Goal: Task Accomplishment & Management: Manage account settings

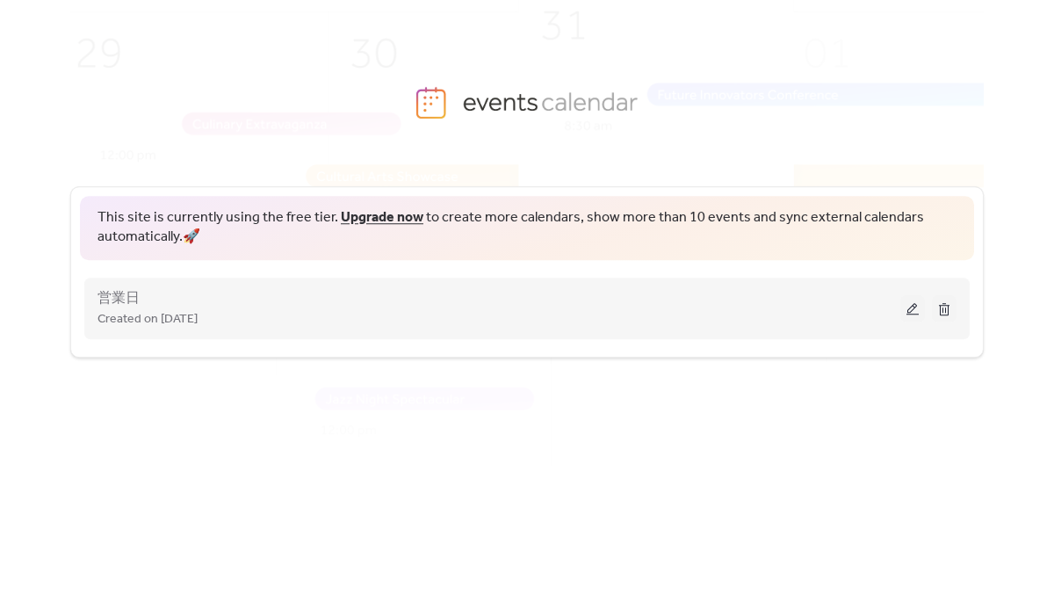
click at [913, 307] on button at bounding box center [913, 308] width 25 height 26
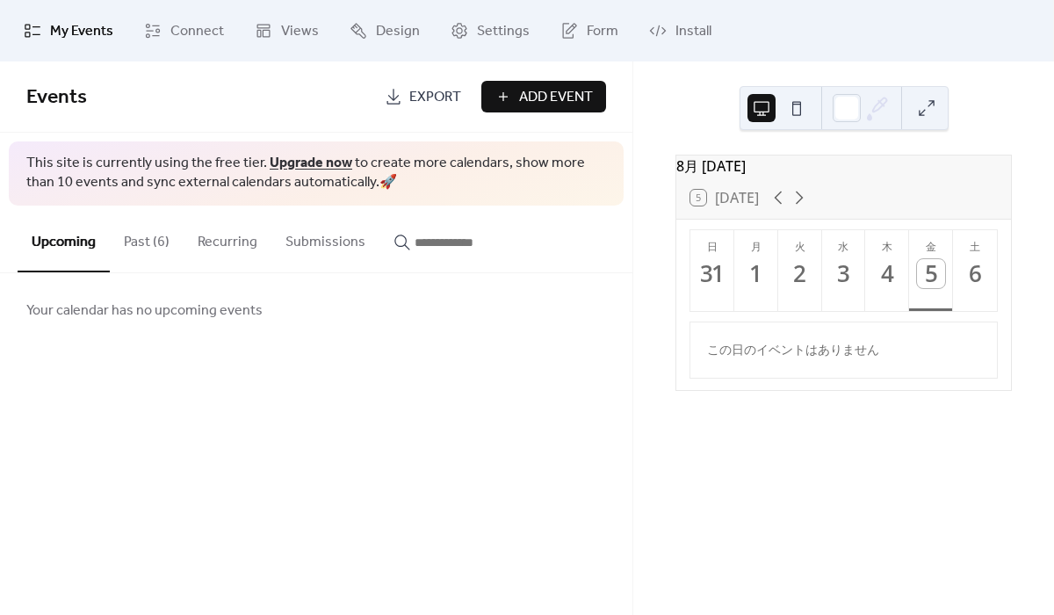
click at [131, 253] on button "Past (6)" at bounding box center [147, 238] width 74 height 65
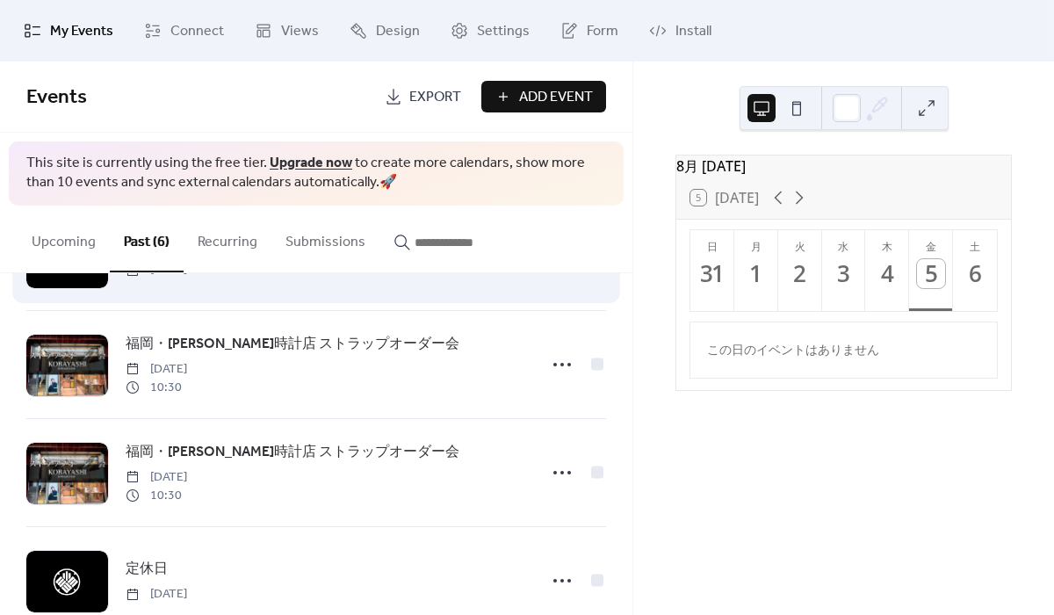
scroll to position [7, 0]
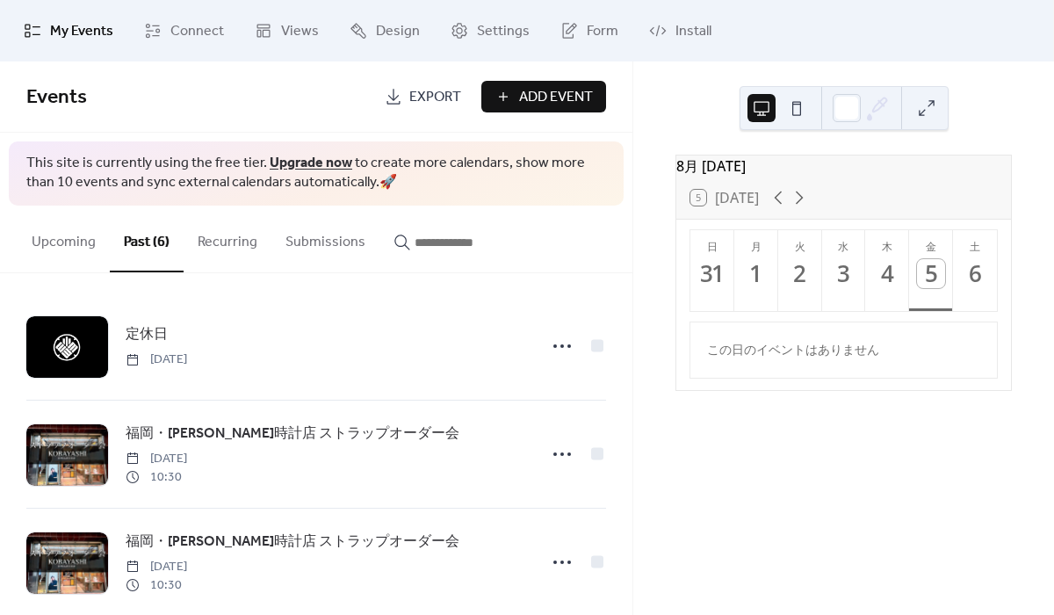
click at [553, 96] on span "Add Event" at bounding box center [556, 97] width 74 height 21
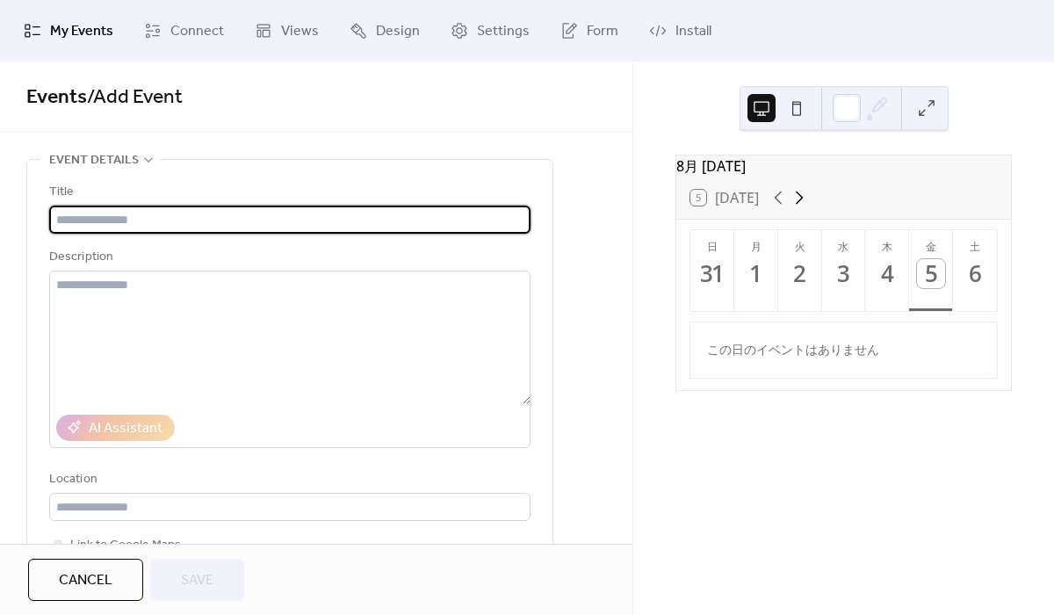
click at [796, 205] on icon at bounding box center [800, 198] width 8 height 13
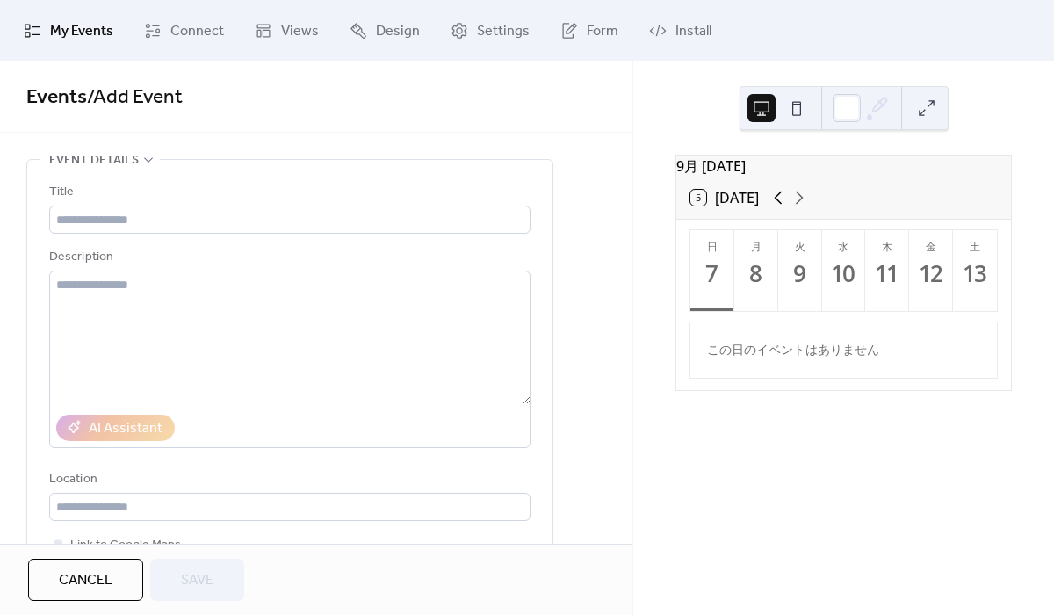
click at [768, 208] on icon at bounding box center [778, 197] width 21 height 21
click at [796, 205] on icon at bounding box center [800, 198] width 8 height 13
click at [177, 40] on span "Connect" at bounding box center [197, 31] width 54 height 21
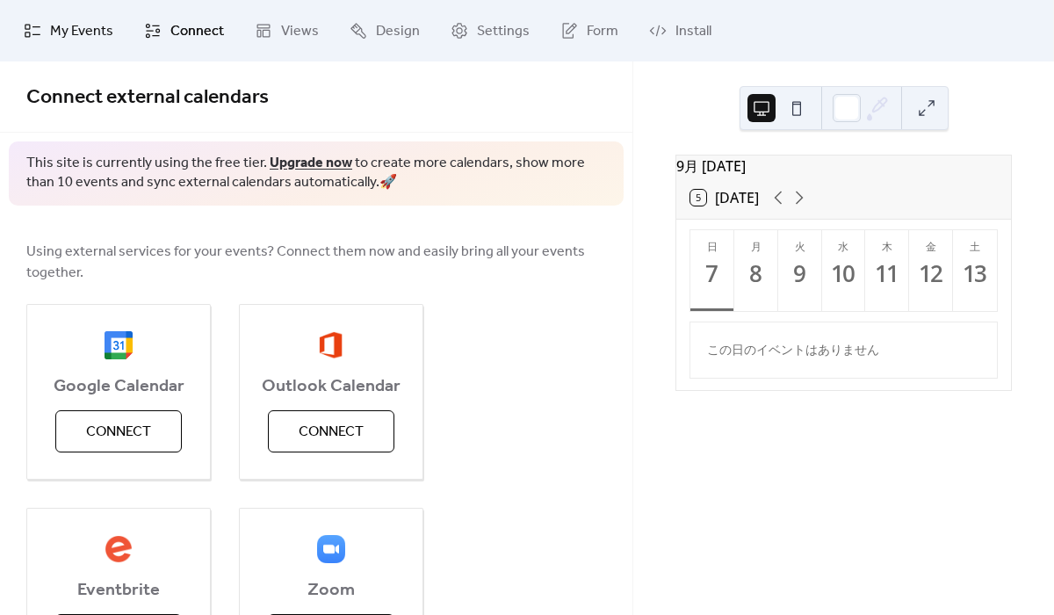
click at [94, 31] on span "My Events" at bounding box center [81, 31] width 63 height 21
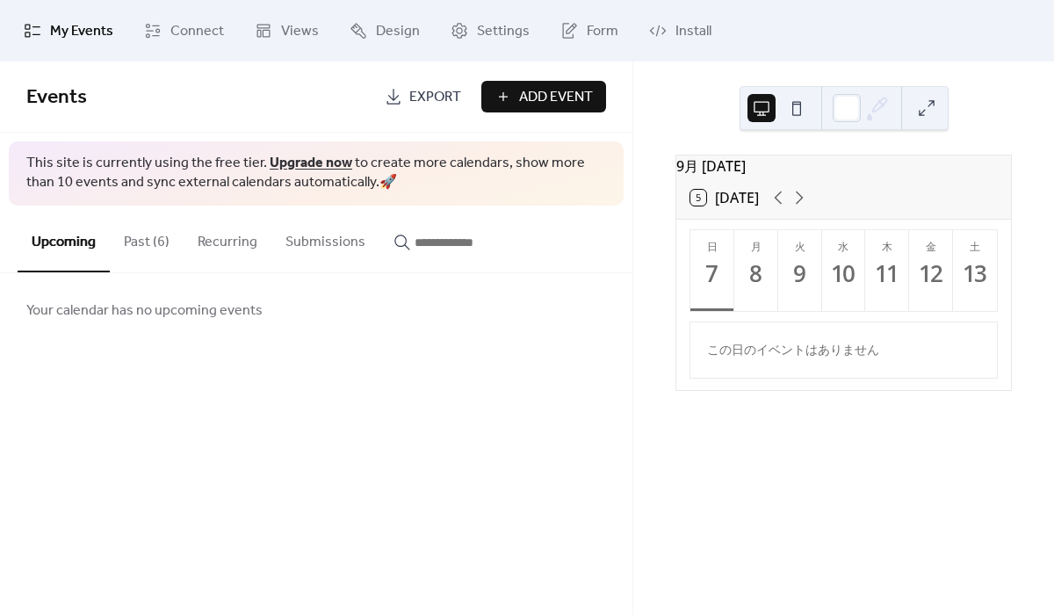
click at [94, 31] on span "My Events" at bounding box center [81, 31] width 63 height 21
click at [141, 225] on button "Past (6)" at bounding box center [147, 238] width 74 height 65
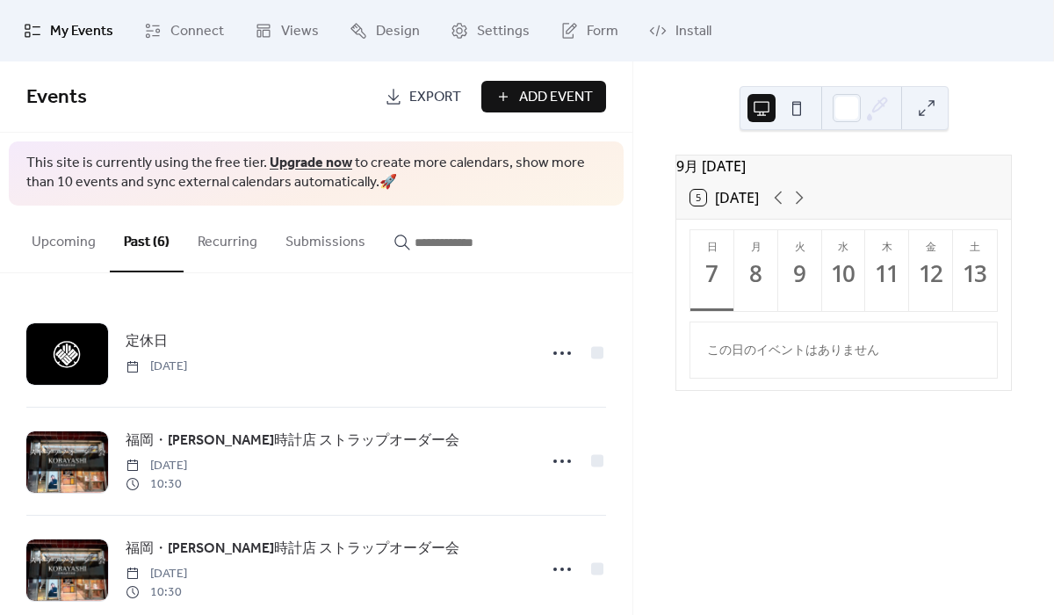
scroll to position [359, 0]
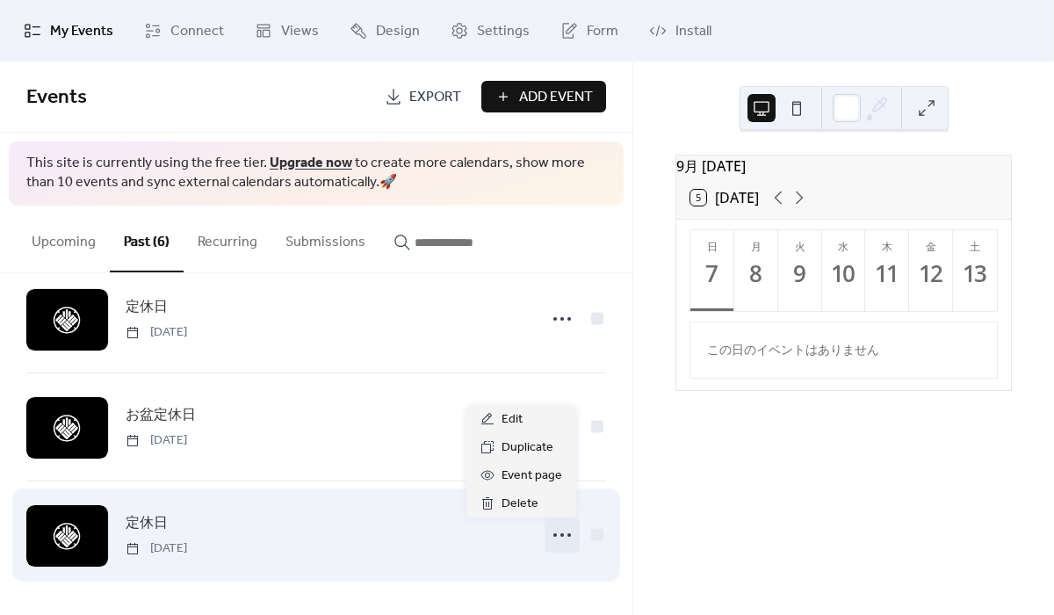
click at [561, 533] on icon at bounding box center [562, 535] width 28 height 28
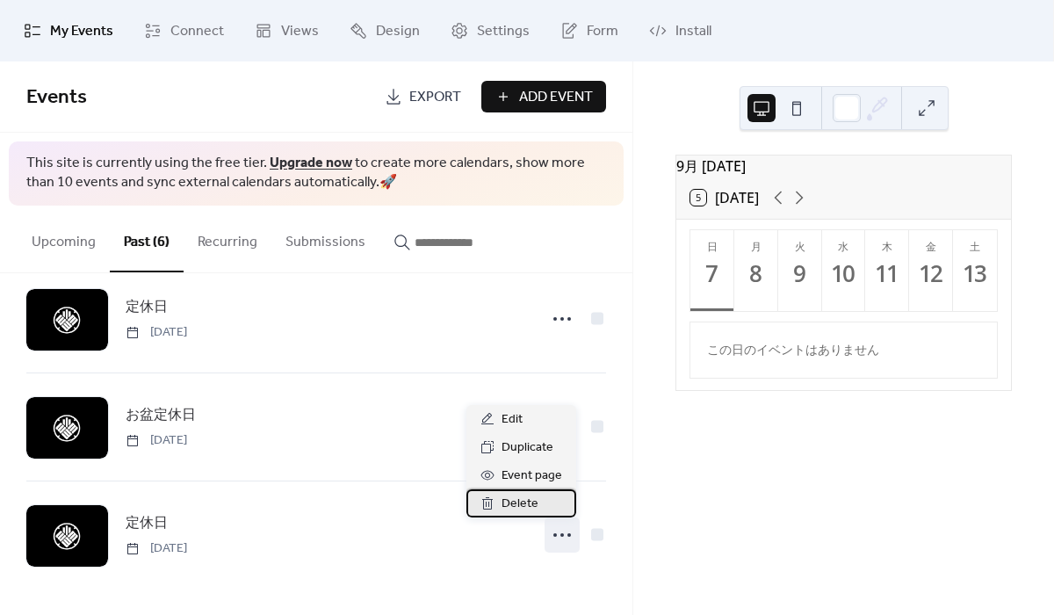
click at [551, 507] on div "Delete" at bounding box center [522, 503] width 110 height 28
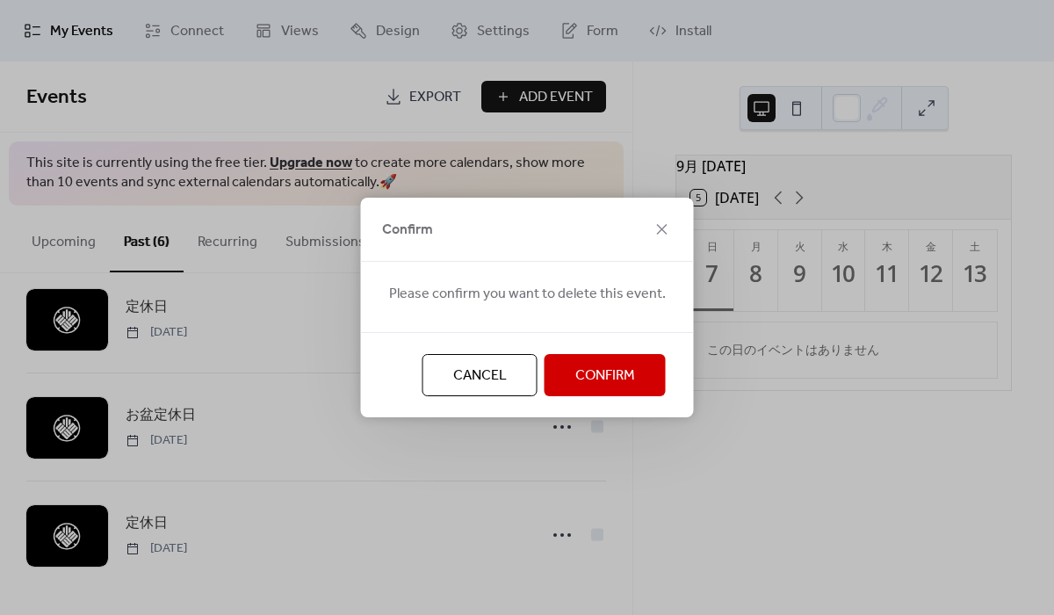
click at [601, 387] on span "Confirm" at bounding box center [606, 376] width 60 height 21
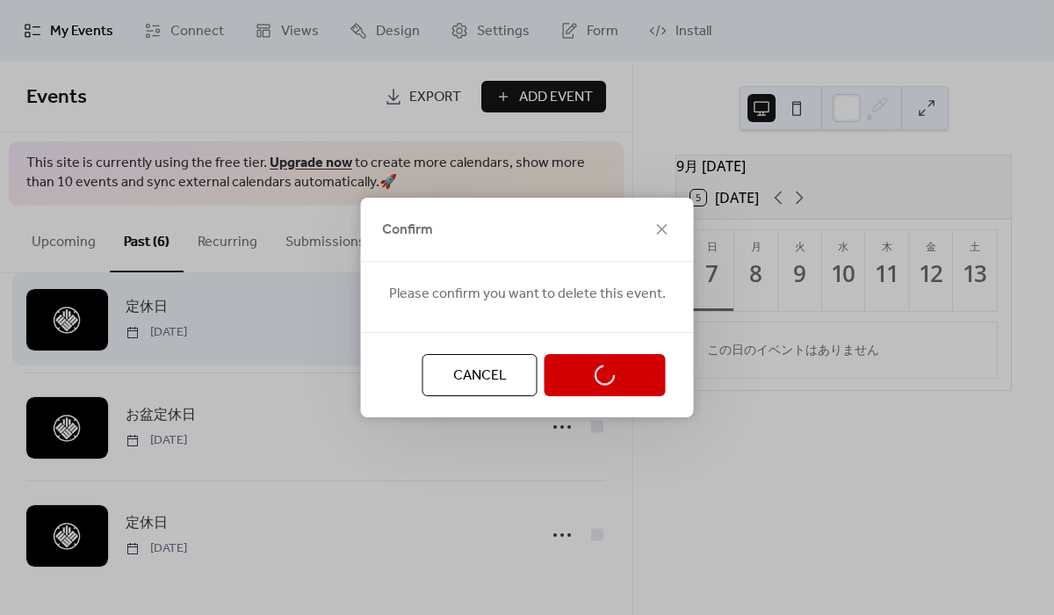
scroll to position [251, 0]
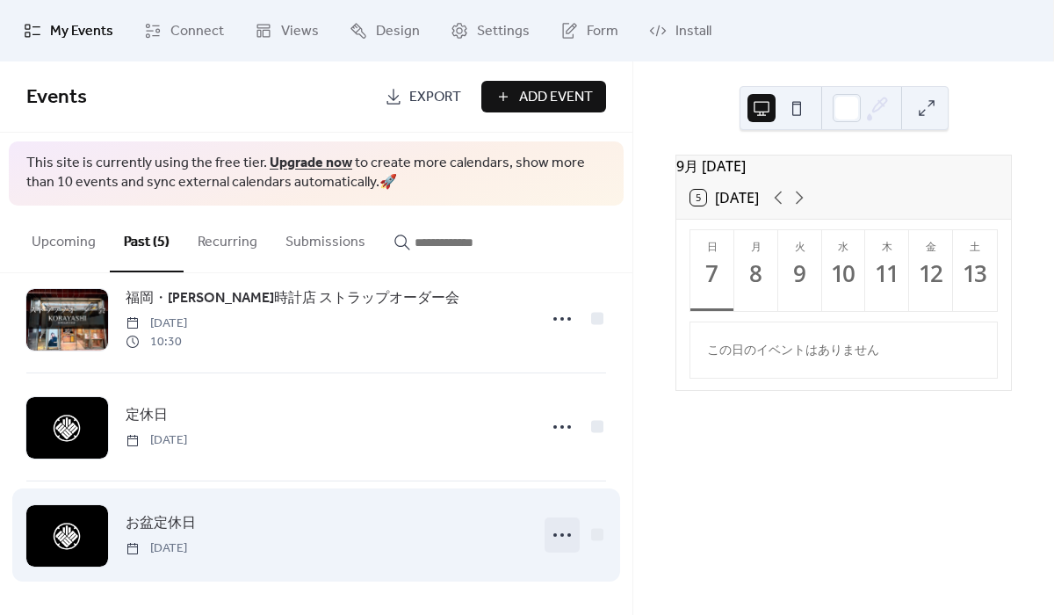
click at [548, 525] on icon at bounding box center [562, 535] width 28 height 28
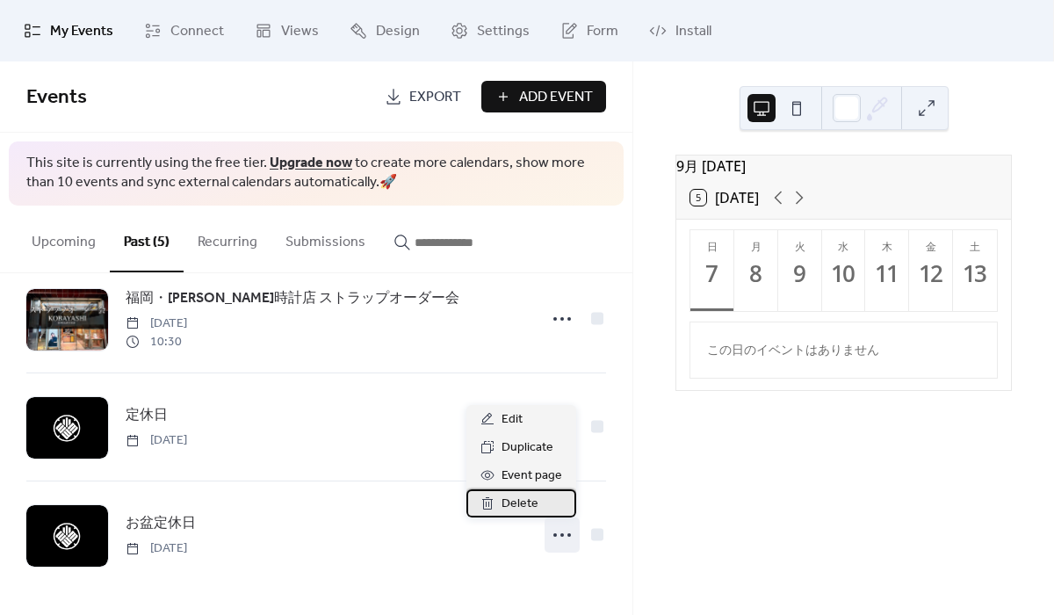
click at [554, 503] on div "Delete" at bounding box center [522, 503] width 110 height 28
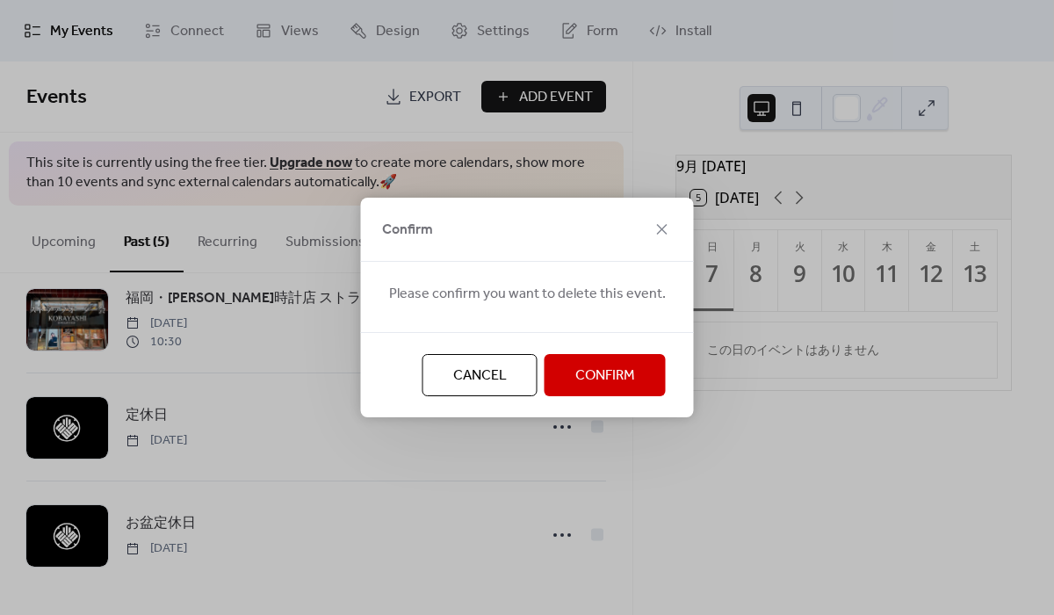
click at [583, 394] on button "Confirm" at bounding box center [605, 375] width 121 height 42
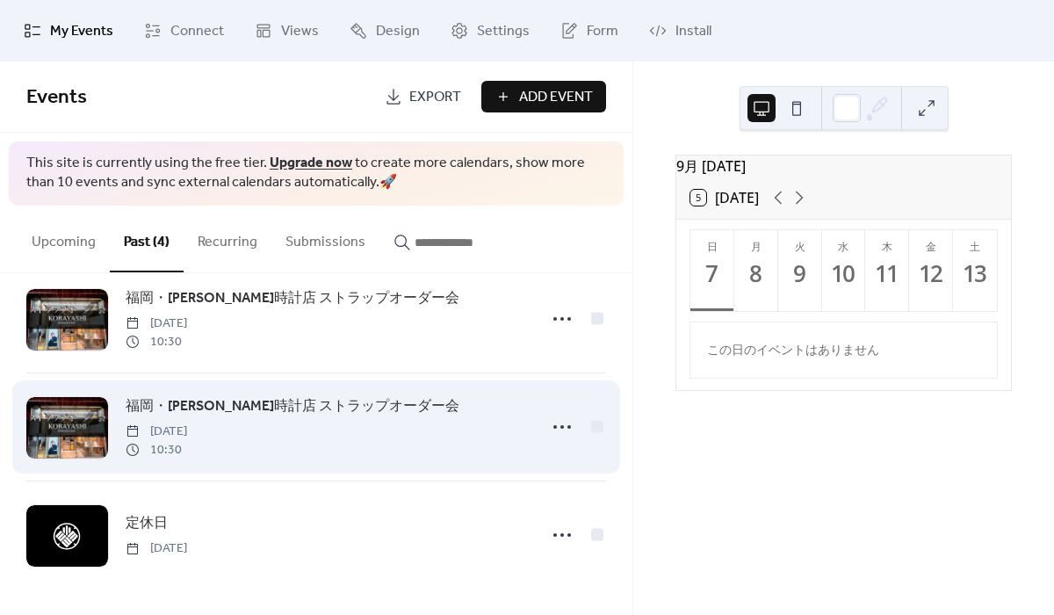
scroll to position [143, 0]
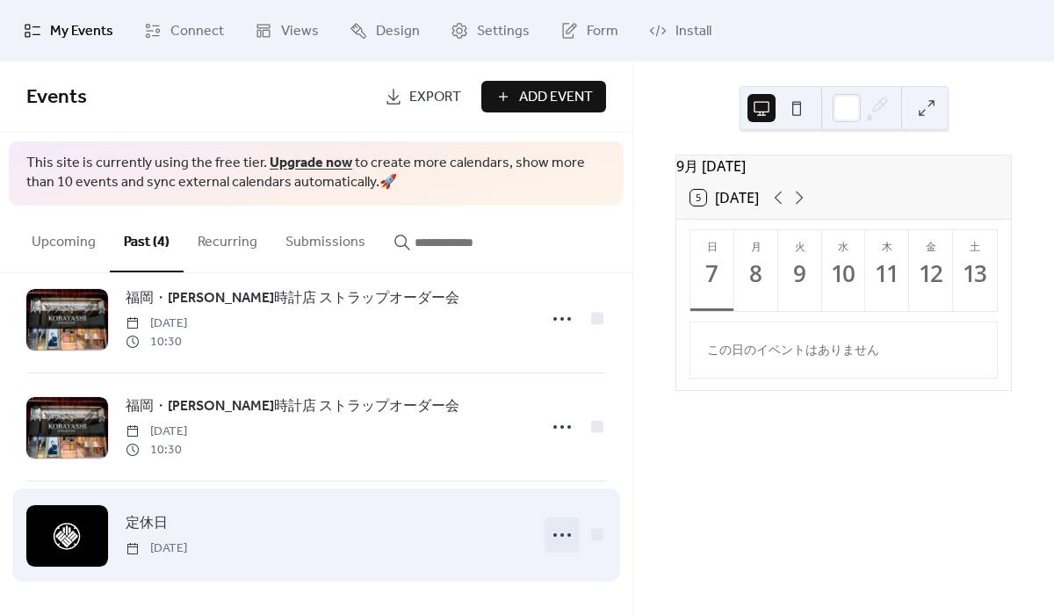
click at [548, 539] on icon at bounding box center [562, 535] width 28 height 28
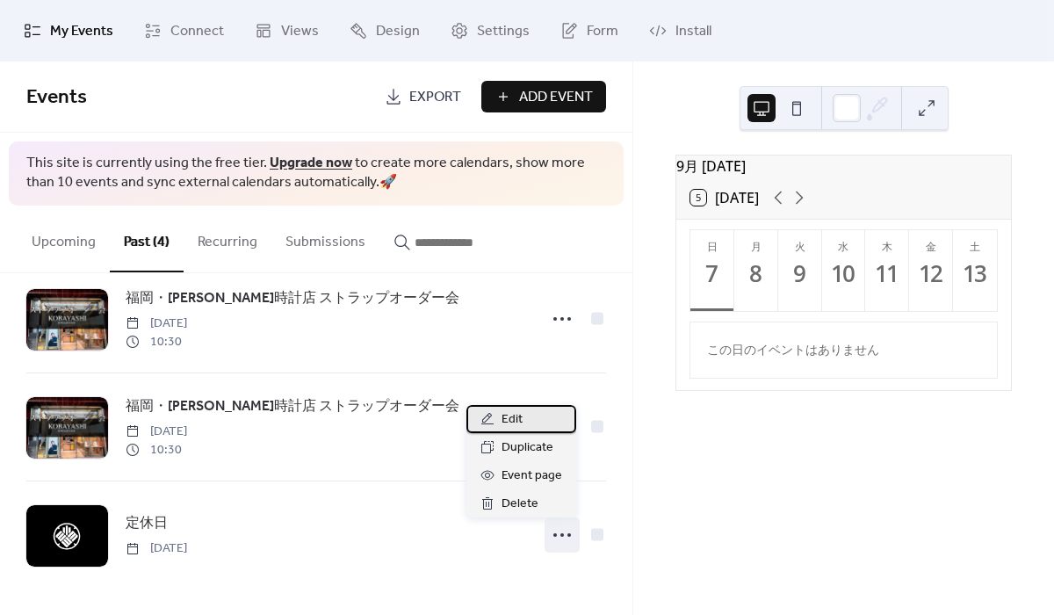
click at [550, 427] on div "Edit" at bounding box center [522, 419] width 110 height 28
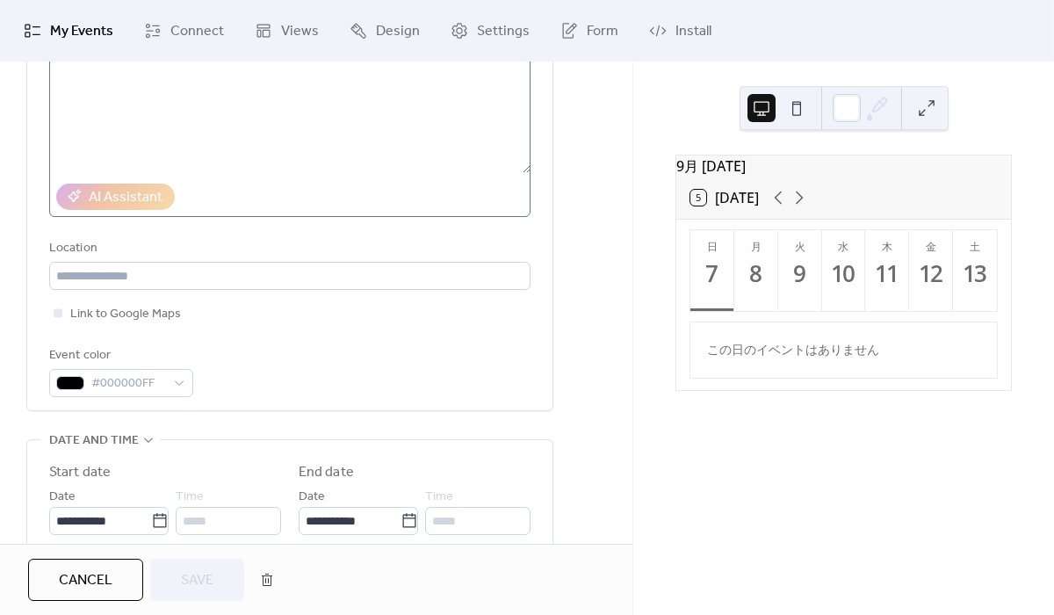
scroll to position [366, 0]
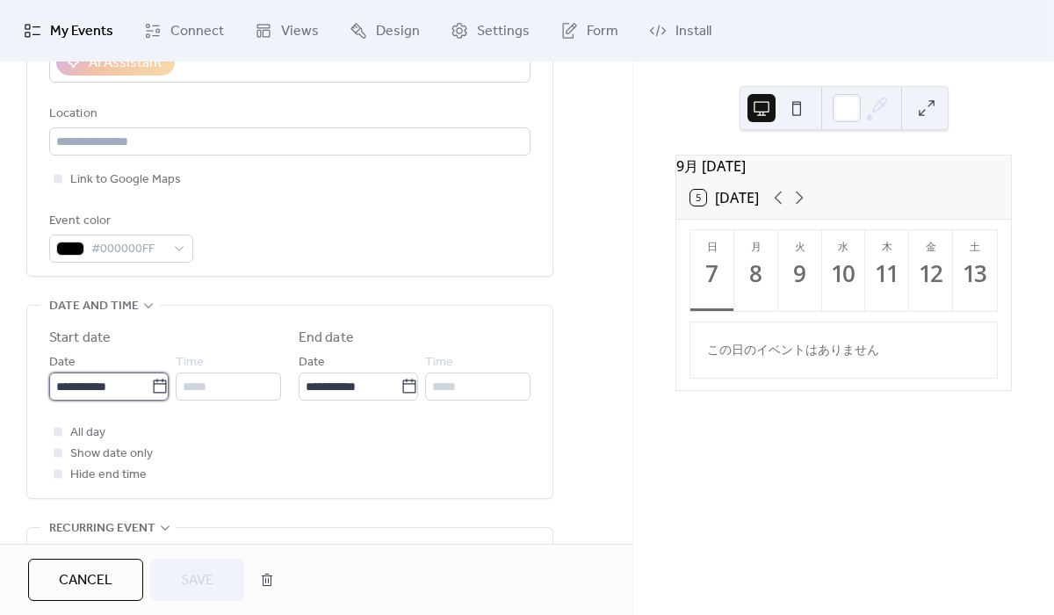
click at [121, 380] on input "**********" at bounding box center [100, 387] width 102 height 28
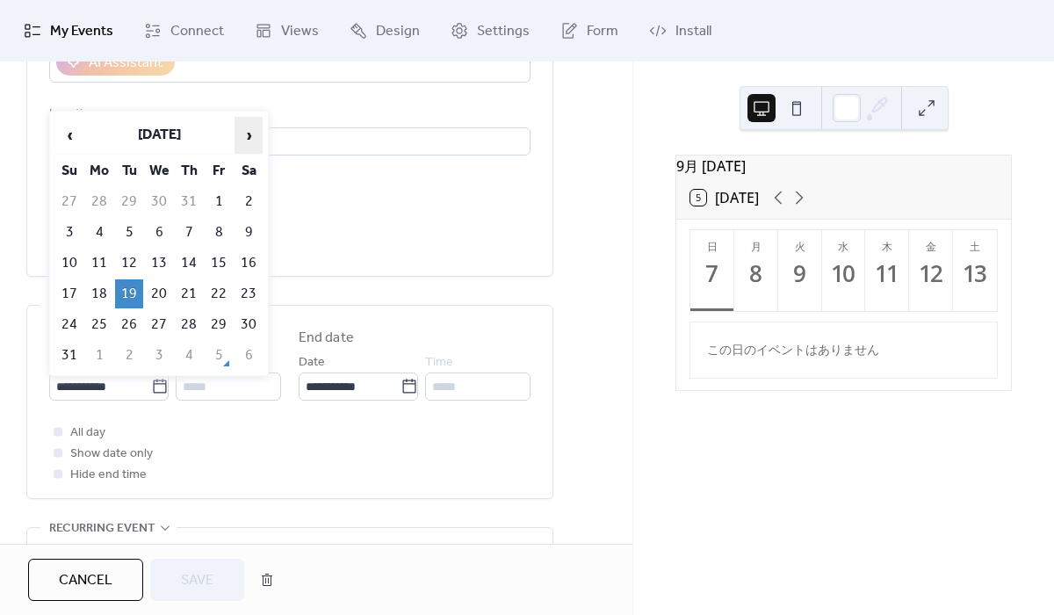
click at [244, 139] on span "›" at bounding box center [248, 135] width 26 height 35
click at [127, 218] on td "9" at bounding box center [129, 232] width 28 height 29
type input "**********"
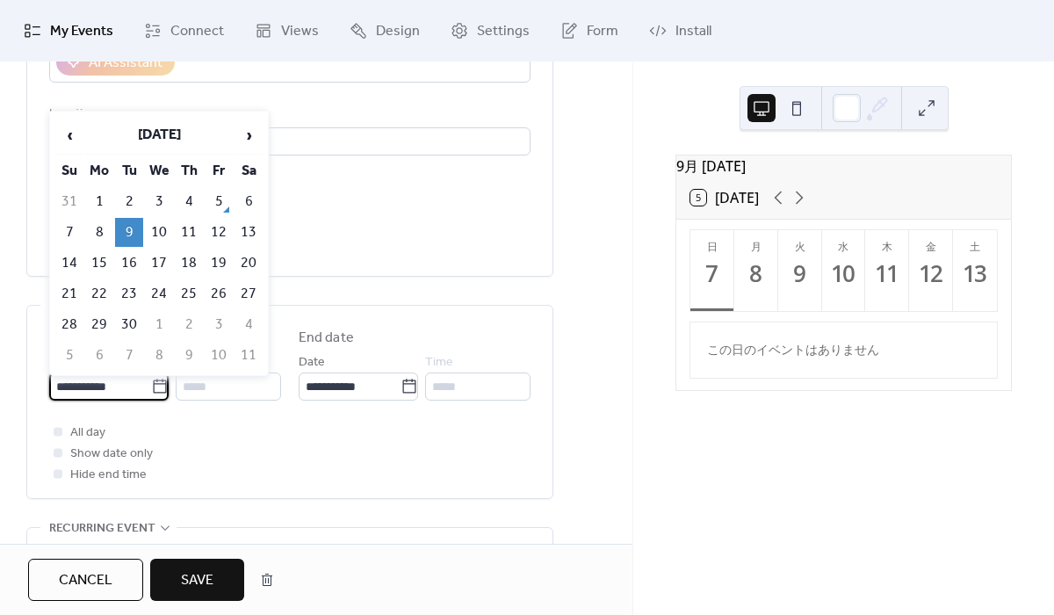
click at [120, 377] on input "**********" at bounding box center [100, 387] width 102 height 28
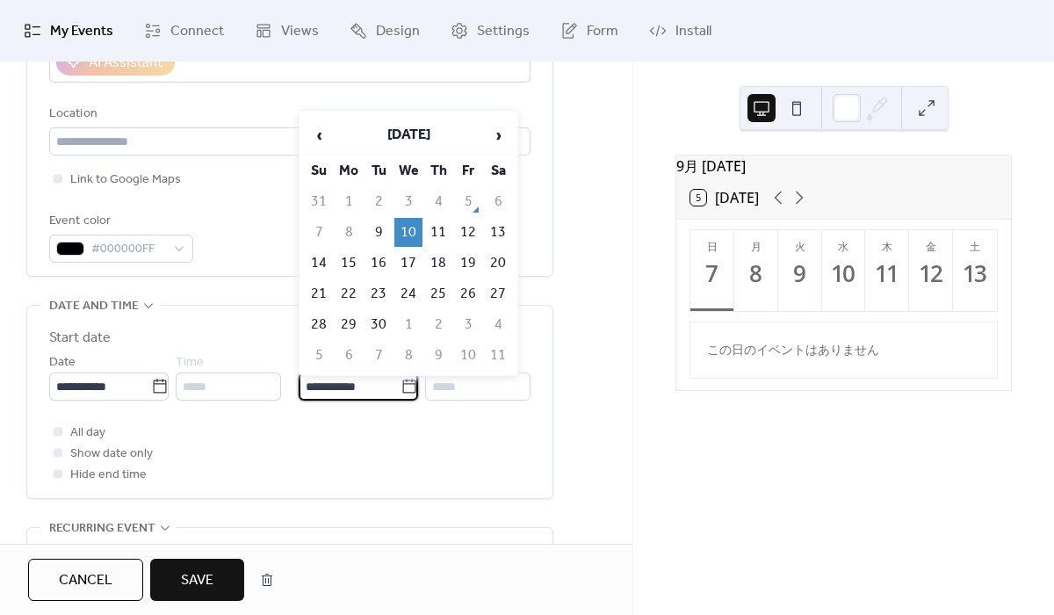
click at [334, 381] on input "**********" at bounding box center [350, 387] width 102 height 28
click at [187, 579] on span "Save" at bounding box center [197, 580] width 33 height 21
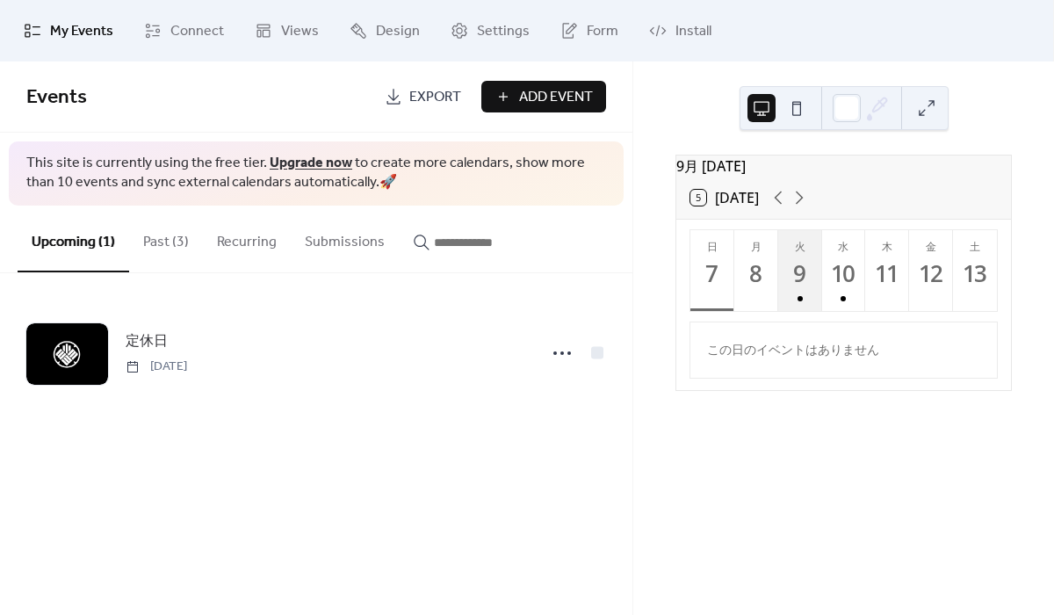
click at [795, 284] on div "9" at bounding box center [800, 273] width 29 height 29
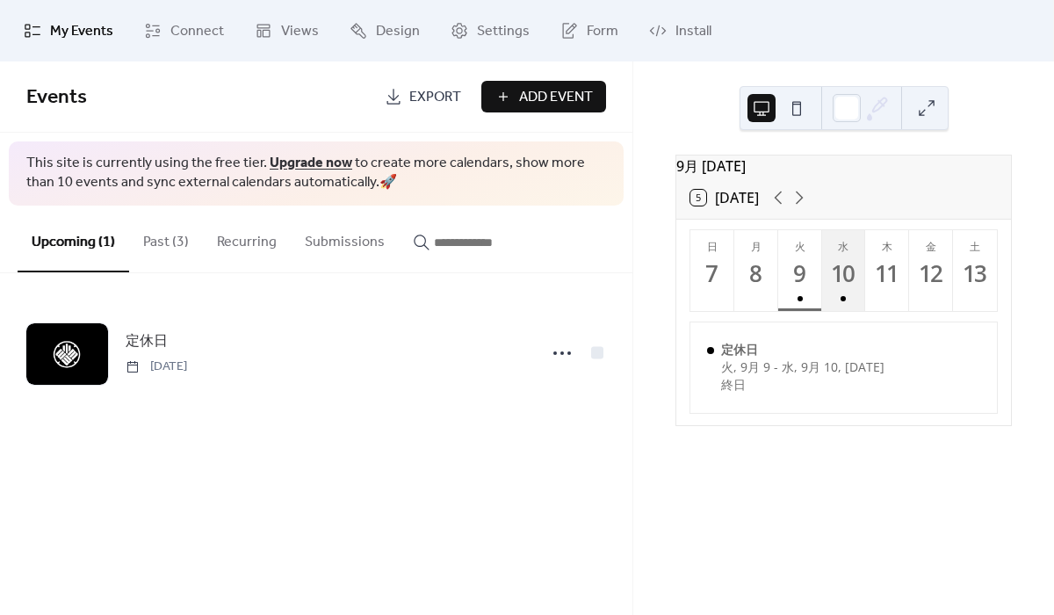
click at [832, 286] on div "10" at bounding box center [843, 273] width 29 height 29
click at [814, 290] on button "火 9" at bounding box center [801, 270] width 44 height 81
click at [833, 288] on div "10" at bounding box center [843, 273] width 29 height 29
click at [174, 253] on button "Past (3)" at bounding box center [166, 238] width 74 height 65
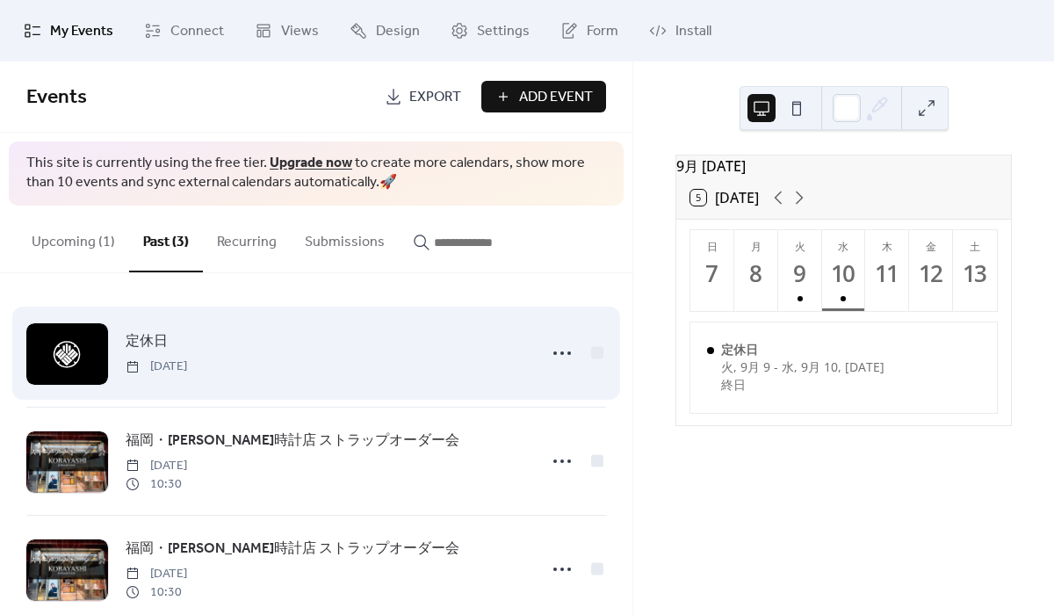
scroll to position [35, 0]
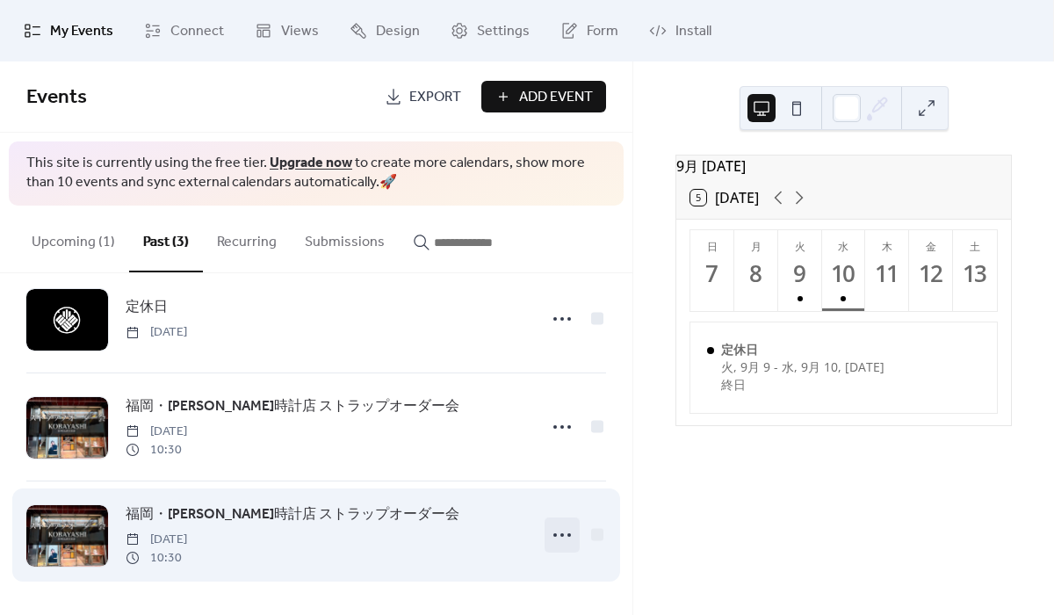
click at [560, 528] on icon at bounding box center [562, 535] width 28 height 28
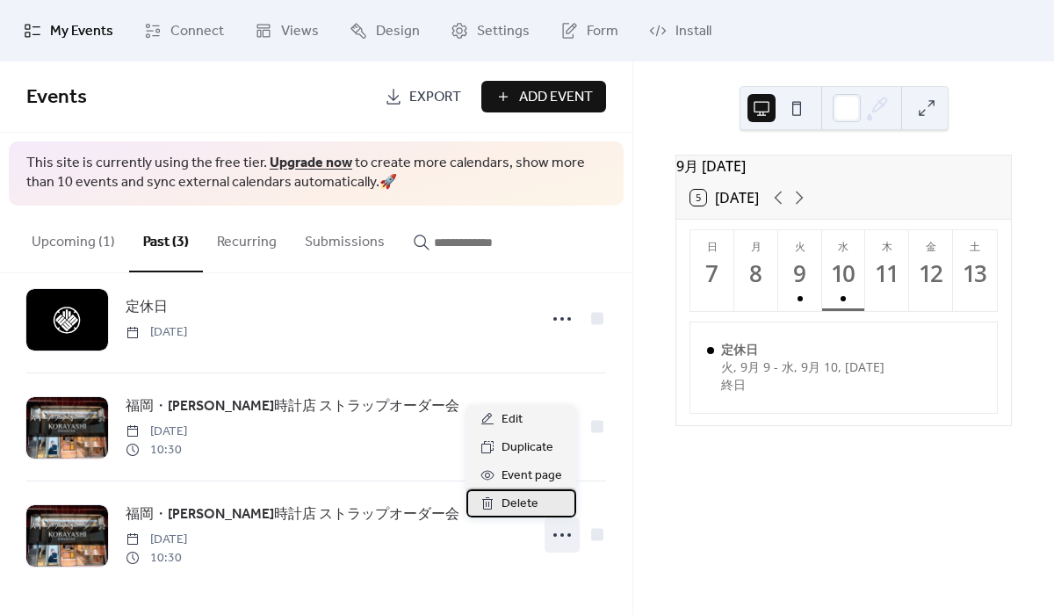
click at [552, 501] on div "Delete" at bounding box center [522, 503] width 110 height 28
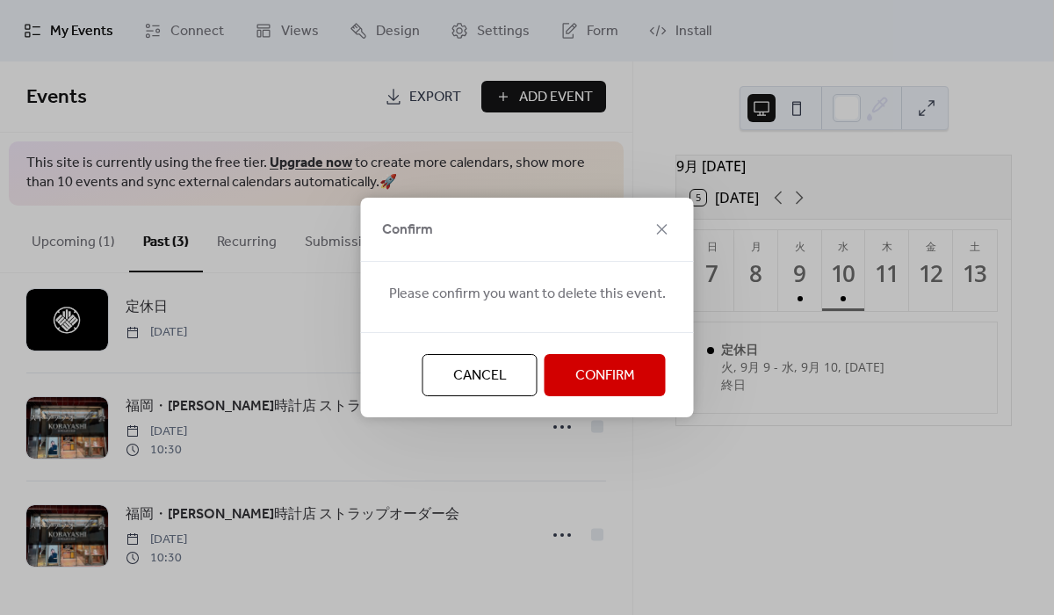
click at [620, 366] on span "Confirm" at bounding box center [606, 376] width 60 height 21
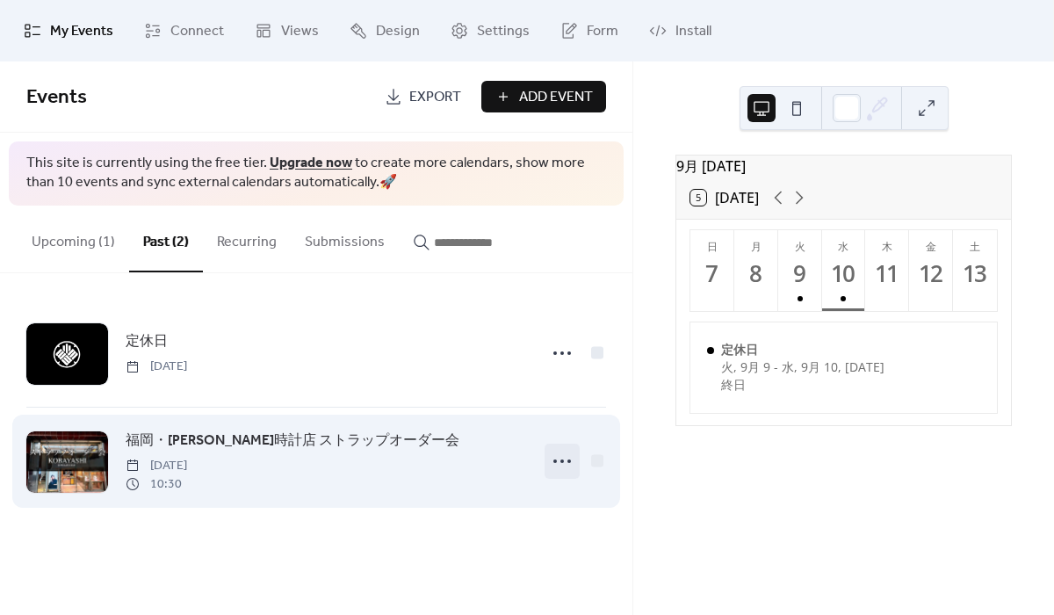
click at [555, 474] on icon at bounding box center [562, 461] width 28 height 28
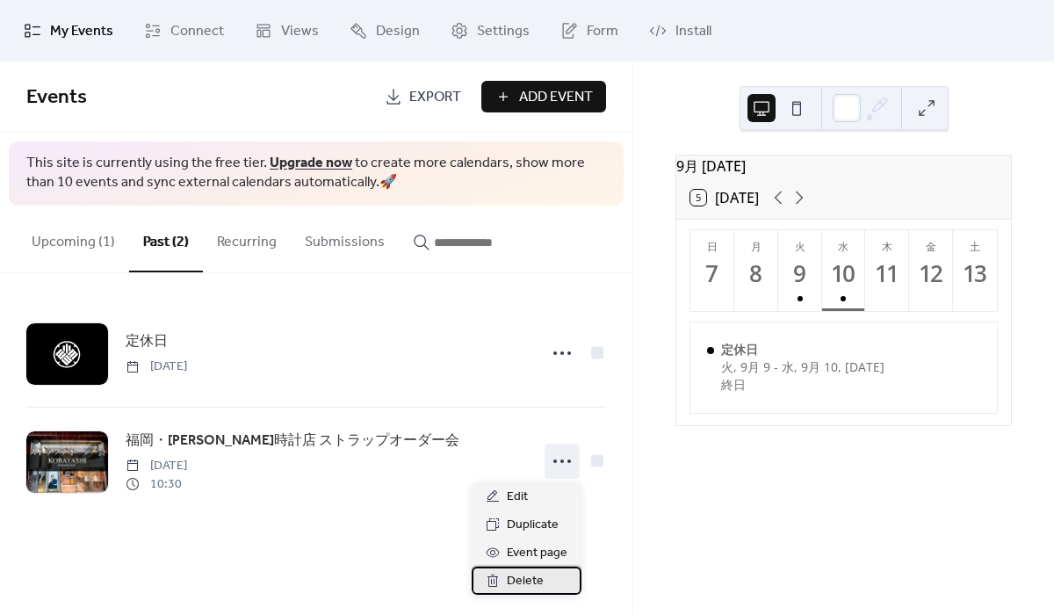
click at [515, 583] on span "Delete" at bounding box center [525, 581] width 37 height 21
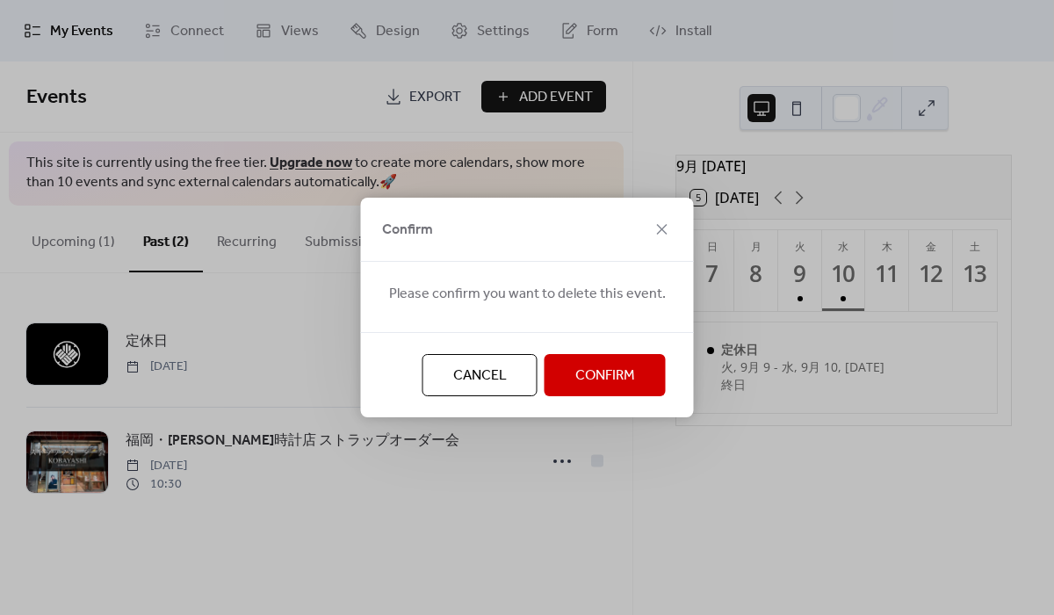
click at [567, 398] on div "Cancel Confirm" at bounding box center [527, 374] width 333 height 85
click at [576, 377] on span "Confirm" at bounding box center [606, 376] width 60 height 21
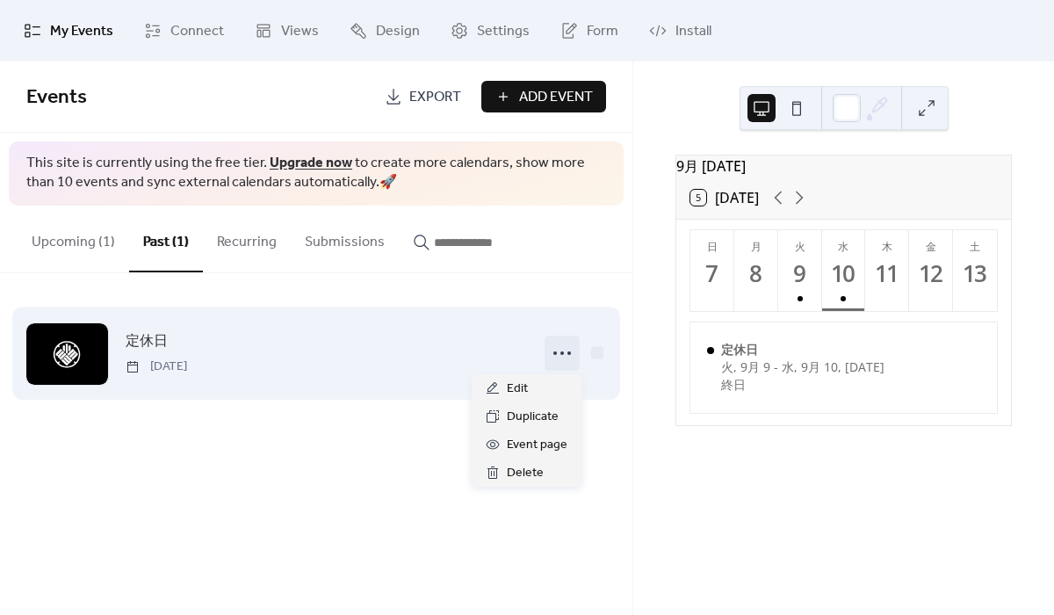
click at [557, 358] on icon at bounding box center [562, 353] width 28 height 28
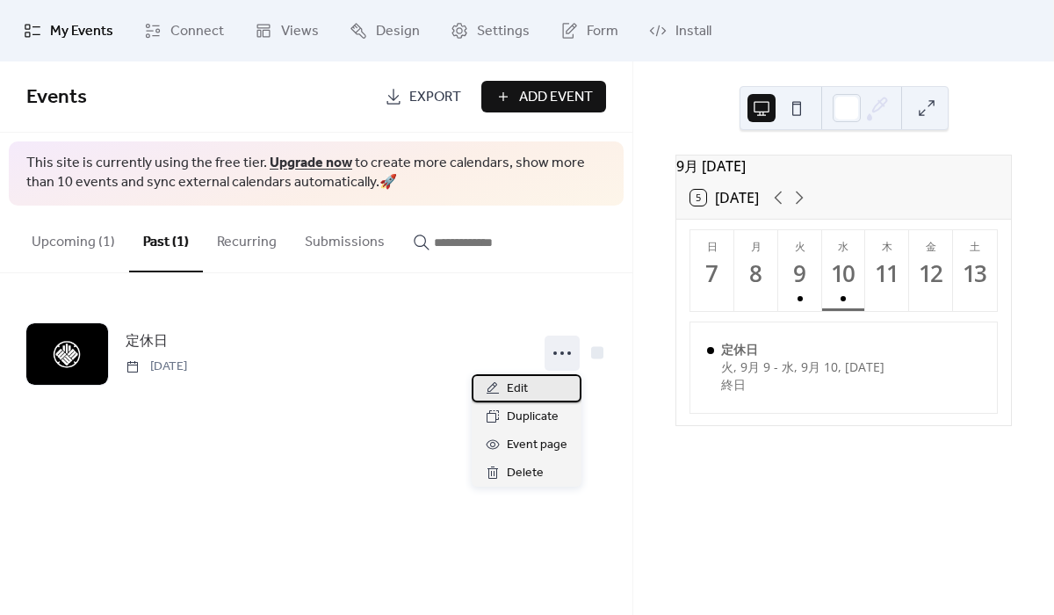
click at [539, 385] on div "Edit" at bounding box center [527, 388] width 110 height 28
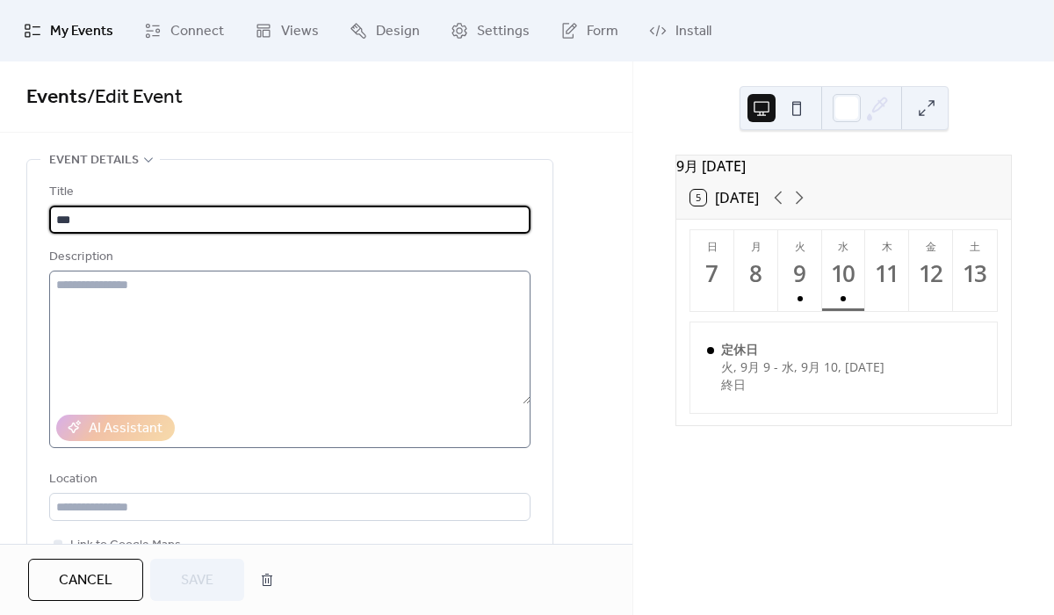
scroll to position [325, 0]
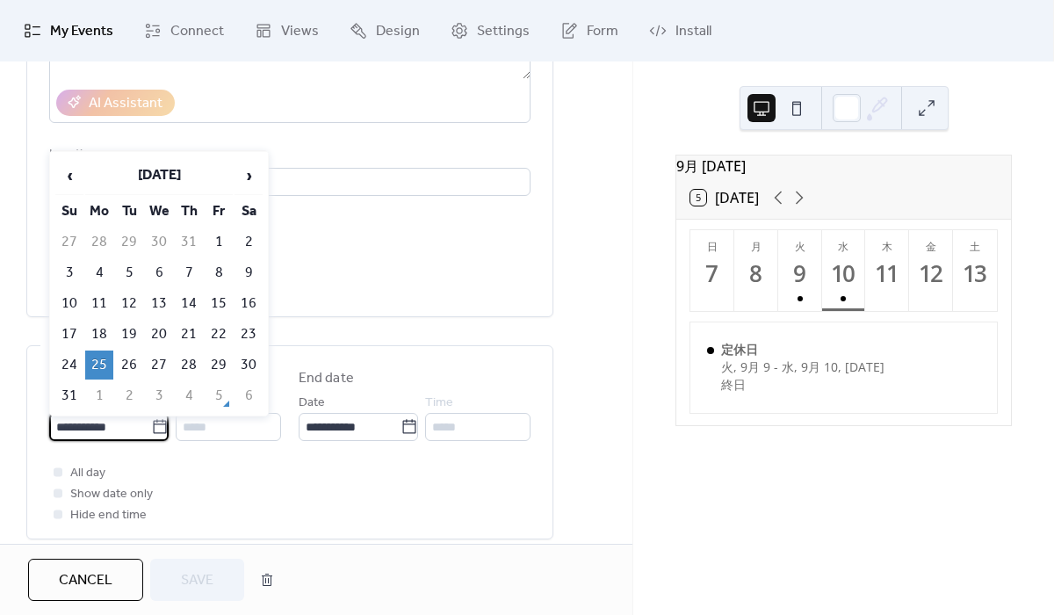
click at [125, 424] on input "**********" at bounding box center [100, 427] width 102 height 28
click at [238, 170] on span "›" at bounding box center [248, 175] width 26 height 35
click at [133, 294] on td "16" at bounding box center [129, 303] width 28 height 29
type input "**********"
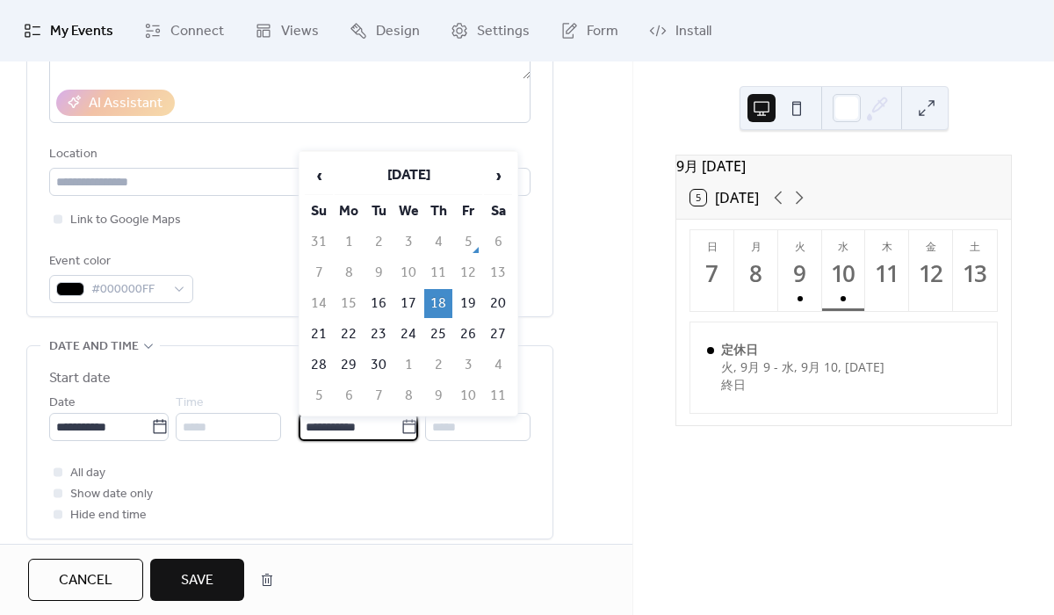
click at [342, 424] on input "**********" at bounding box center [350, 427] width 102 height 28
click at [410, 297] on td "17" at bounding box center [409, 303] width 28 height 29
type input "**********"
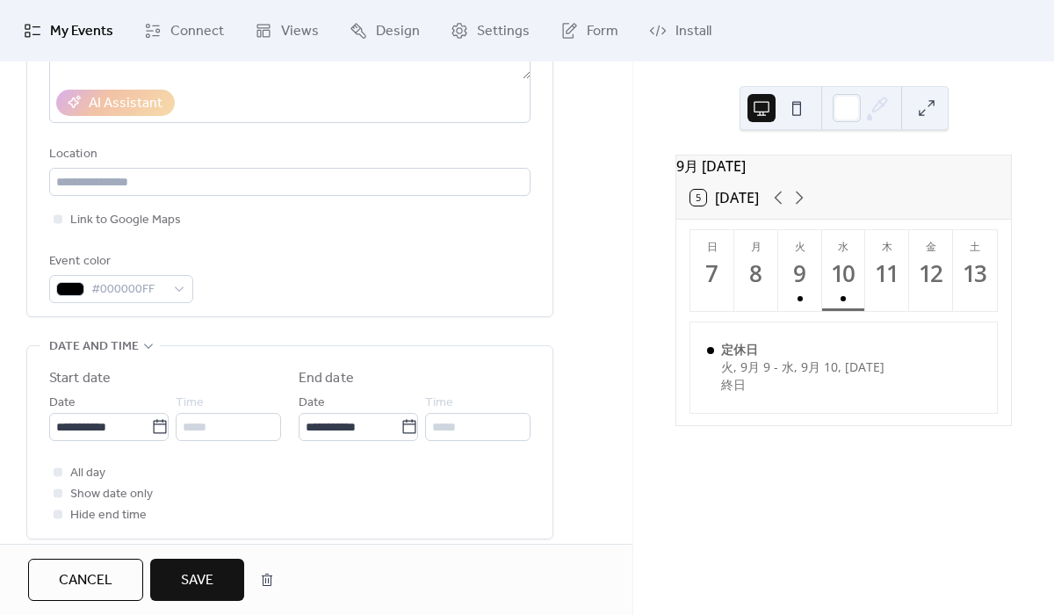
click at [197, 576] on span "Save" at bounding box center [197, 580] width 33 height 21
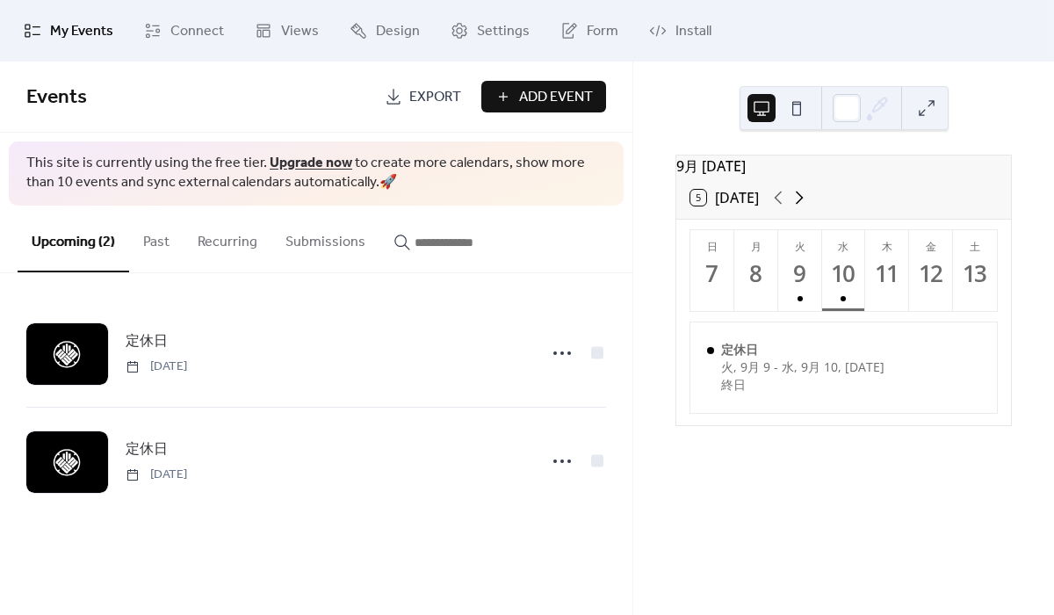
click at [789, 200] on icon at bounding box center [799, 197] width 21 height 21
click at [768, 205] on icon at bounding box center [778, 197] width 21 height 21
click at [799, 199] on div "5 [DATE]" at bounding box center [844, 198] width 335 height 42
click at [789, 200] on icon at bounding box center [799, 197] width 21 height 21
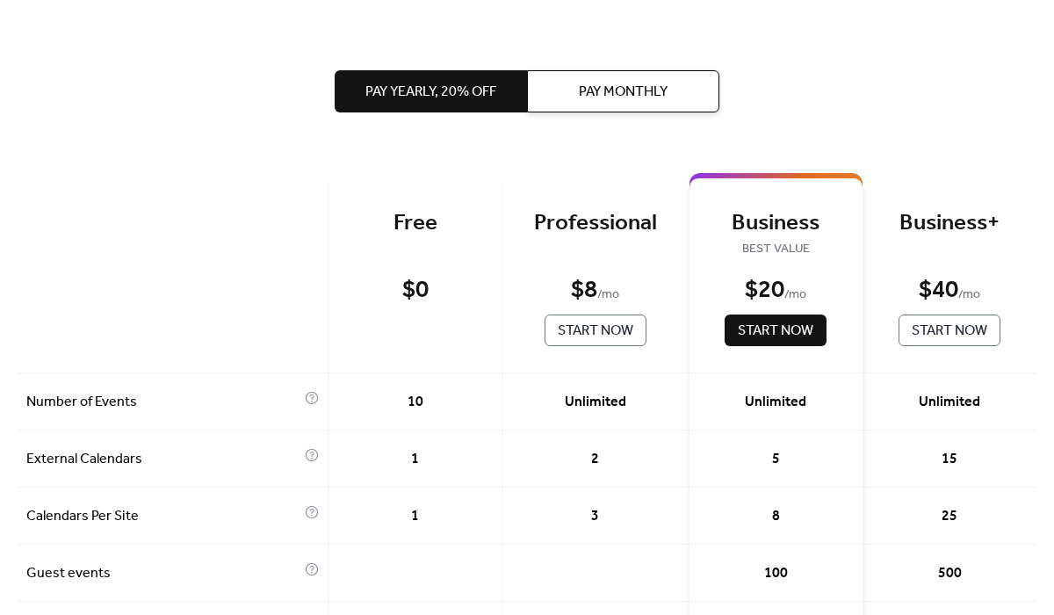
scroll to position [149, 0]
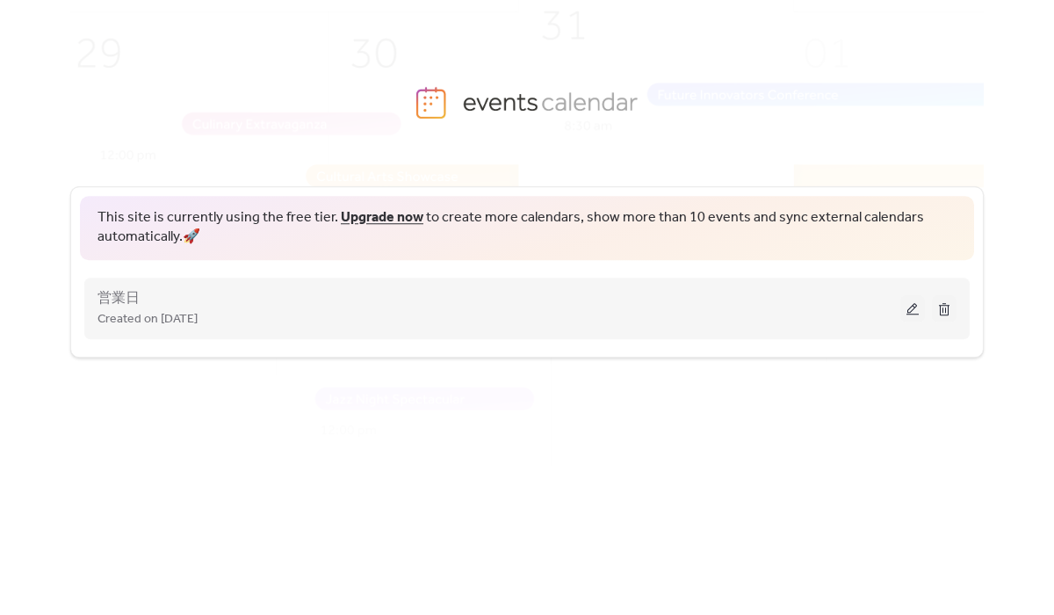
click at [274, 335] on div "営業日 Created on [DATE]" at bounding box center [527, 308] width 859 height 70
click at [945, 317] on button at bounding box center [944, 308] width 25 height 26
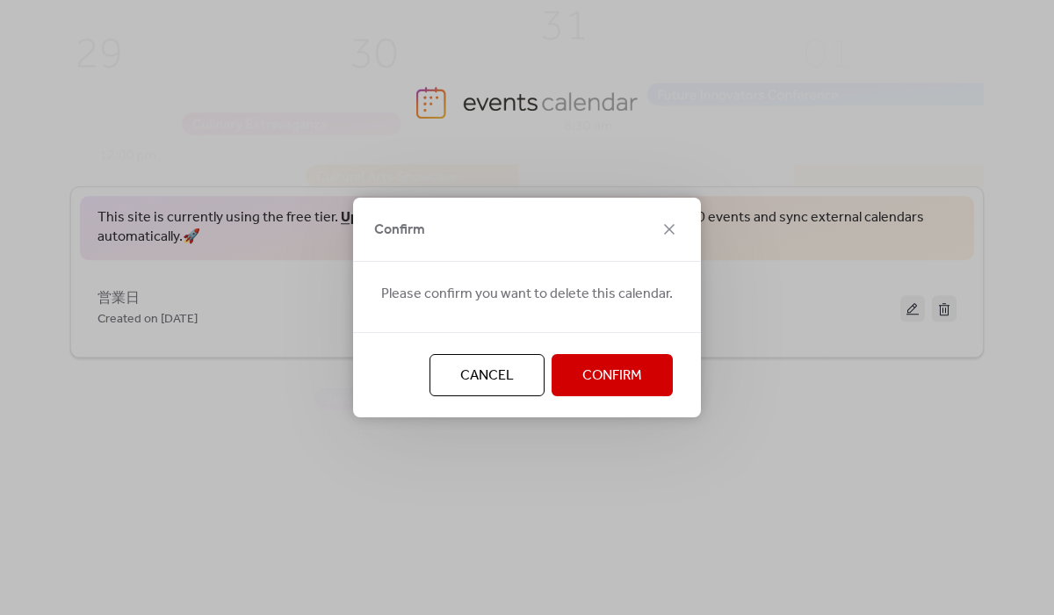
click at [633, 372] on span "Confirm" at bounding box center [613, 376] width 60 height 21
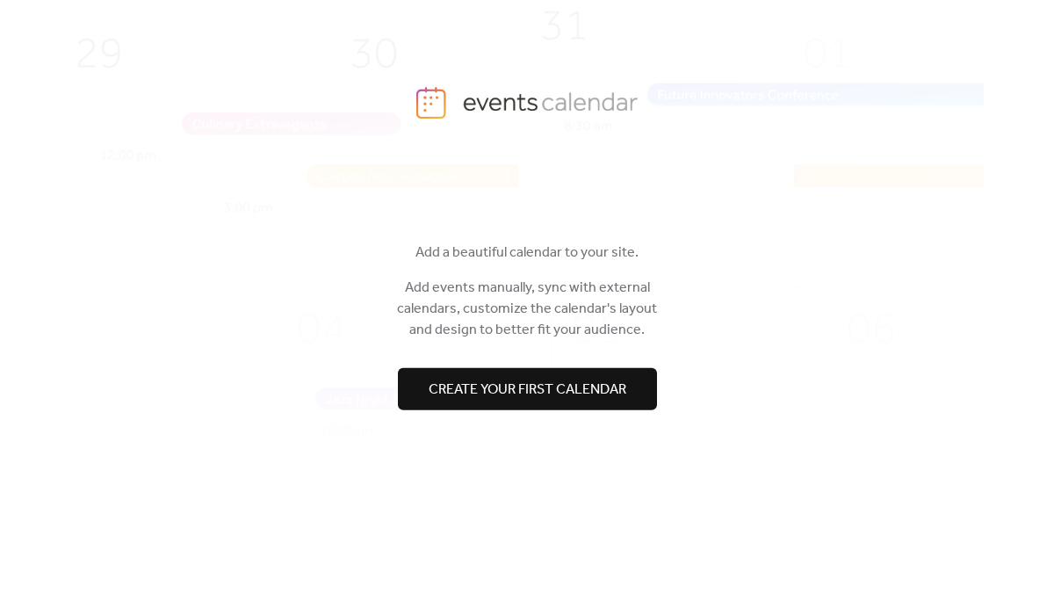
click at [626, 388] on span "Create your first calendar" at bounding box center [528, 389] width 198 height 21
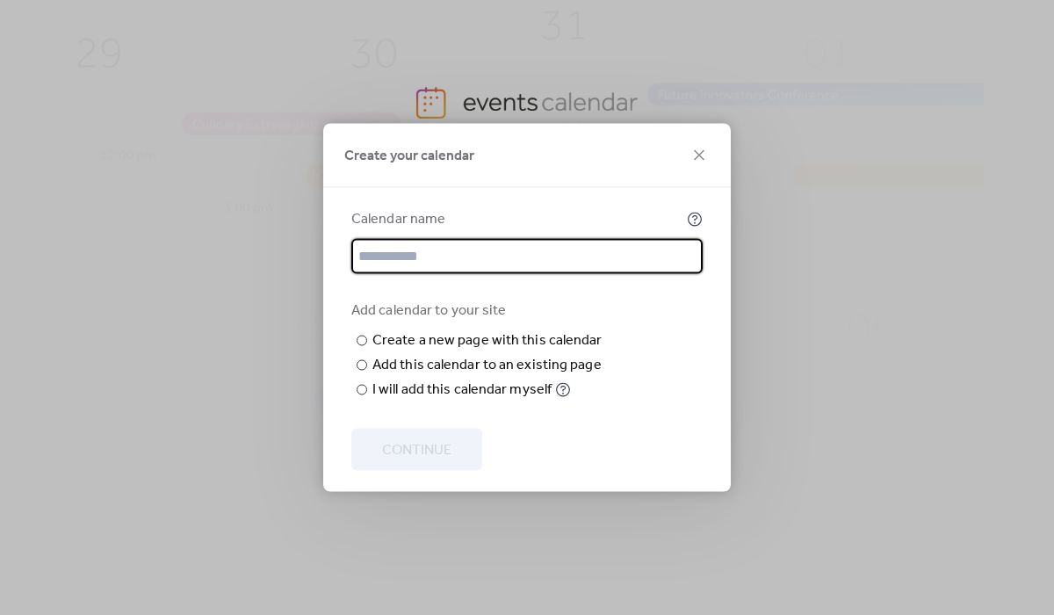
click at [546, 239] on input "text" at bounding box center [526, 256] width 351 height 35
click at [612, 301] on div "Add calendar to your site" at bounding box center [525, 311] width 348 height 21
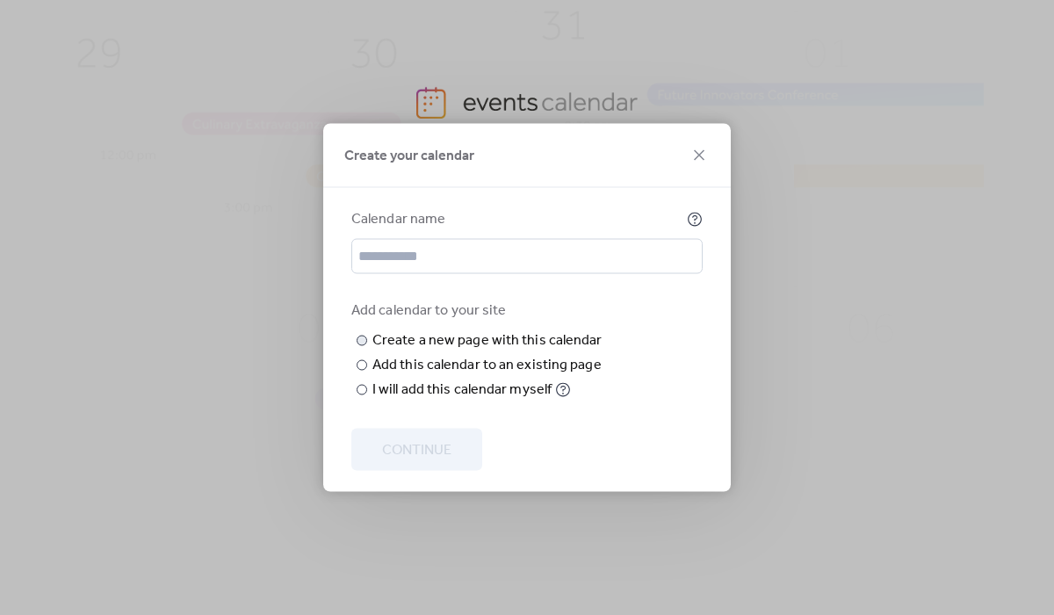
click at [0, 0] on input "text" at bounding box center [0, 0] width 0 height 0
type input "***"
click at [0, 0] on input "***" at bounding box center [0, 0] width 0 height 0
drag, startPoint x: 476, startPoint y: 354, endPoint x: 363, endPoint y: 353, distance: 113.4
click at [363, 351] on label "​ Create a new page with this calendar New page name ***" at bounding box center [478, 340] width 255 height 21
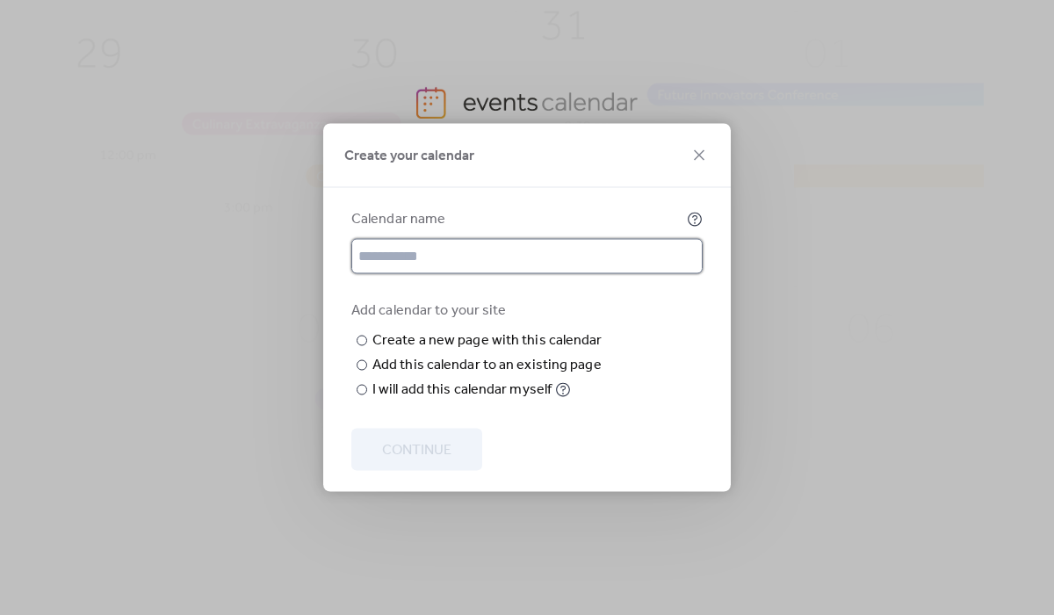
click at [449, 239] on input "text" at bounding box center [526, 256] width 351 height 35
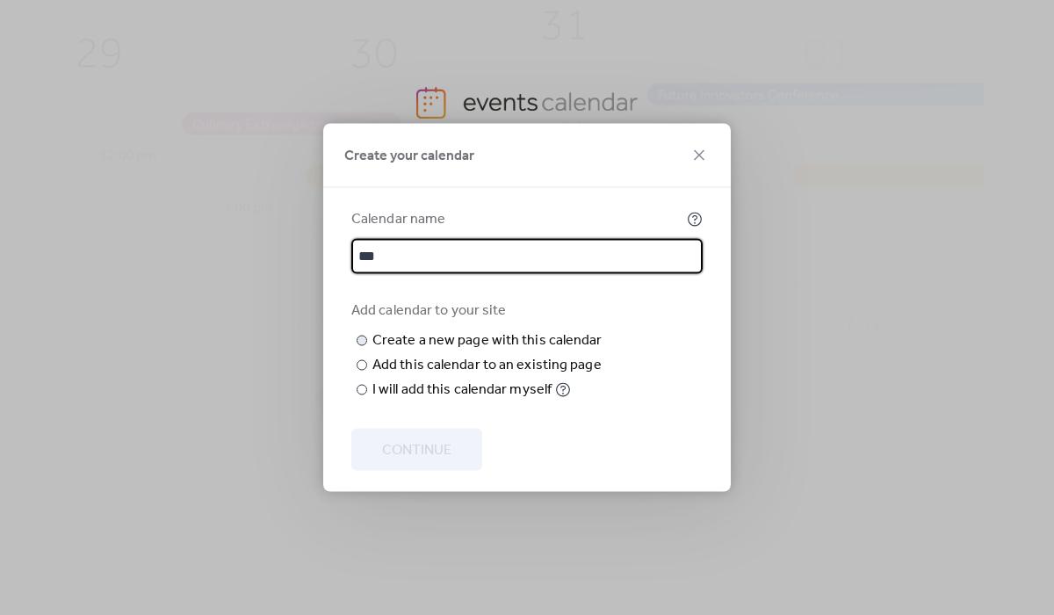
type input "***"
click at [0, 0] on input "text" at bounding box center [0, 0] width 0 height 0
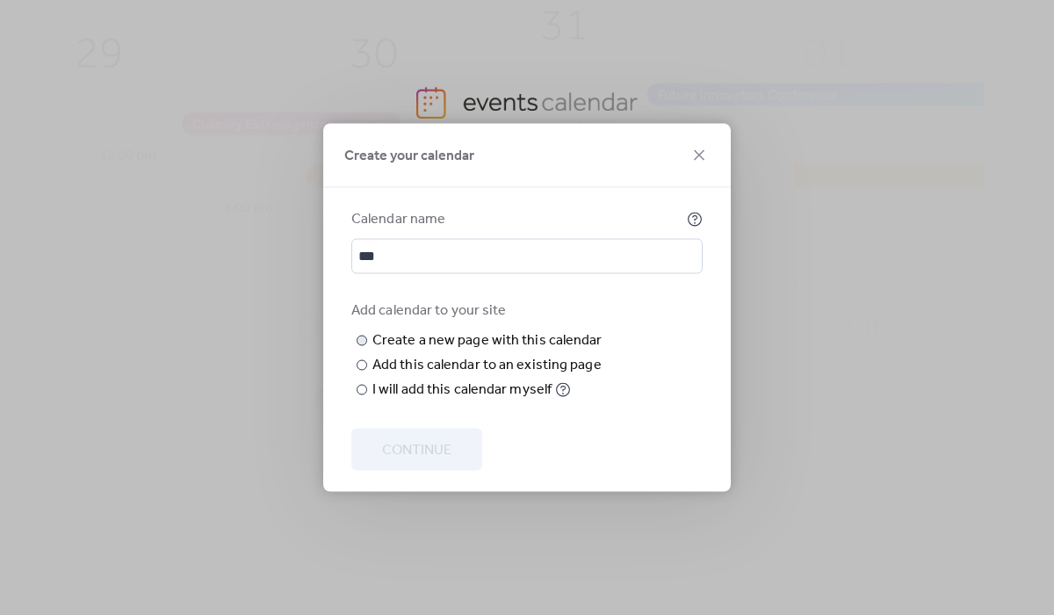
type input "*"
click at [408, 461] on span "Continue" at bounding box center [416, 450] width 69 height 21
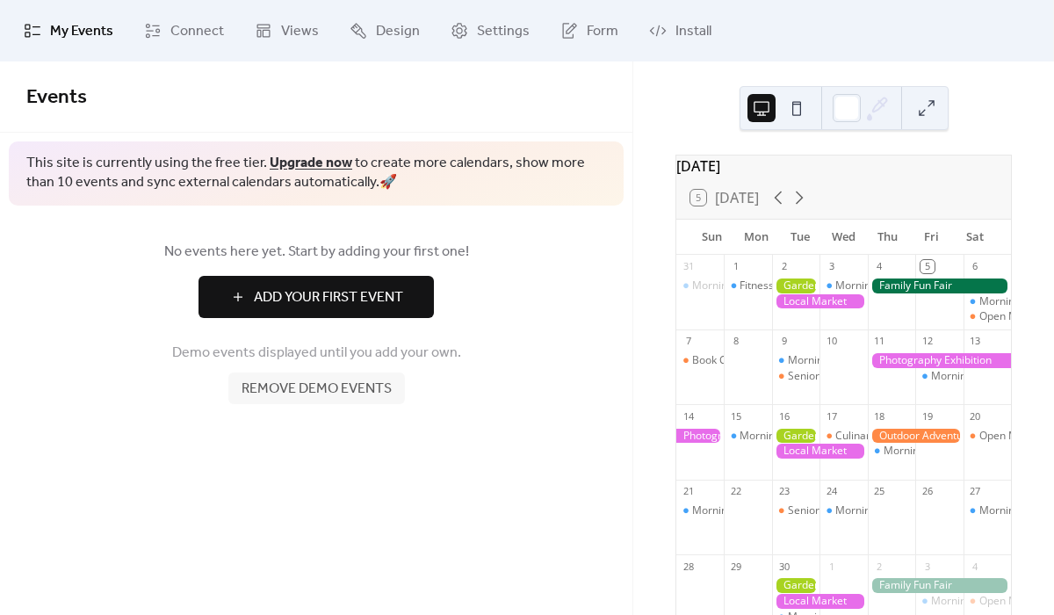
click at [412, 326] on div "No events here yet. Start by adding your first one! Add Your First Event Demo e…" at bounding box center [316, 323] width 633 height 234
click at [412, 313] on button "Add Your First Event" at bounding box center [316, 297] width 235 height 42
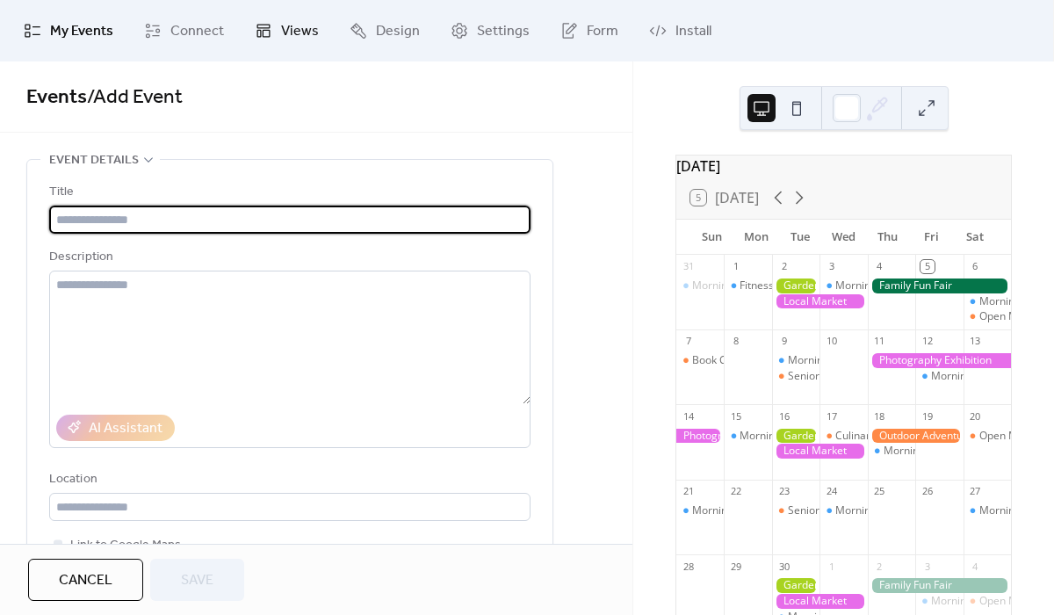
click at [301, 42] on span "Views" at bounding box center [300, 31] width 38 height 21
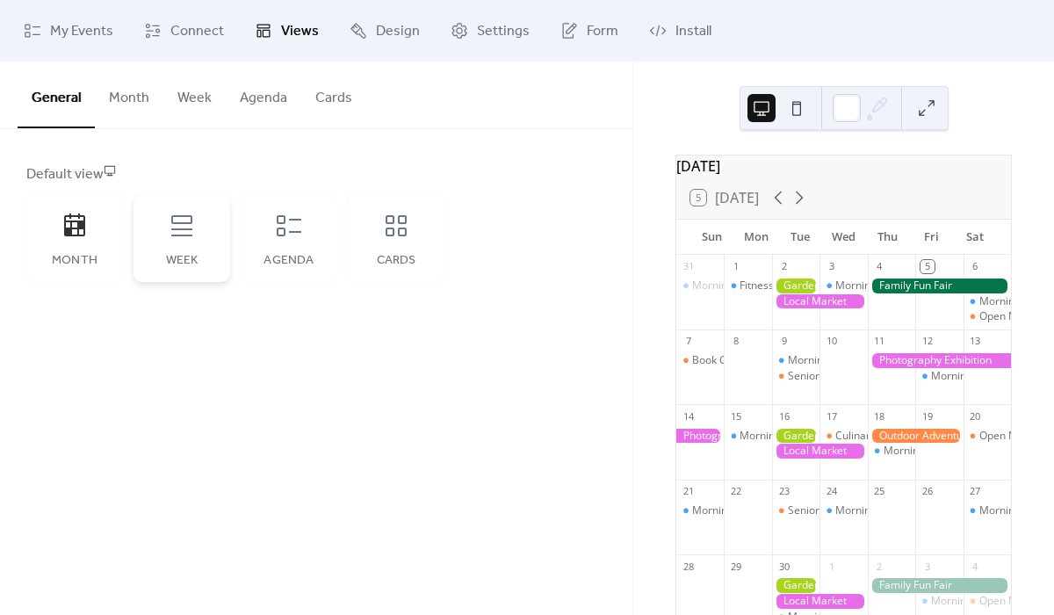
click at [199, 240] on div "Week" at bounding box center [182, 238] width 97 height 88
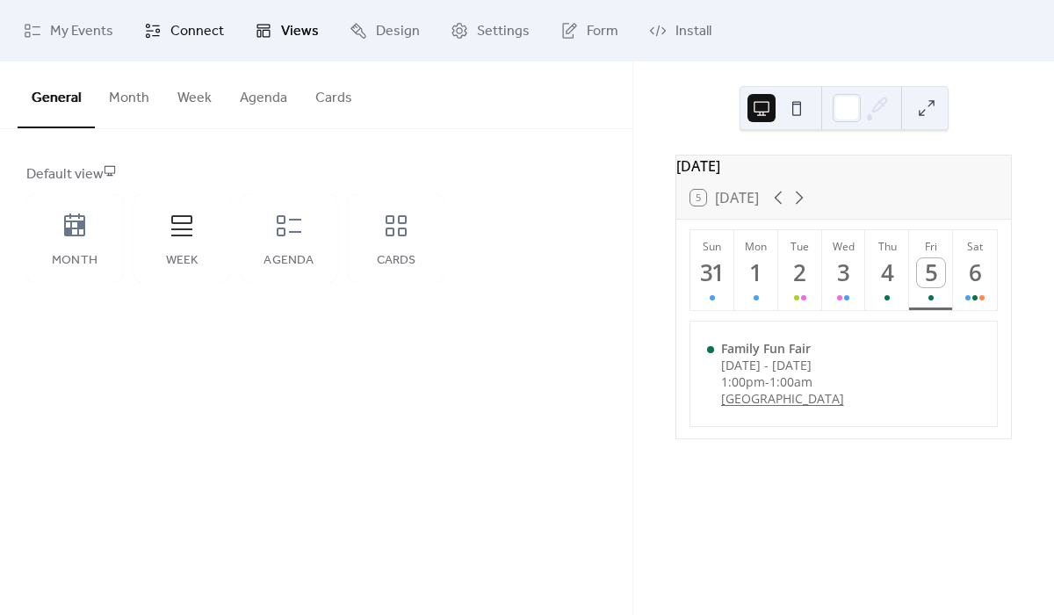
click at [203, 33] on span "Connect" at bounding box center [197, 31] width 54 height 21
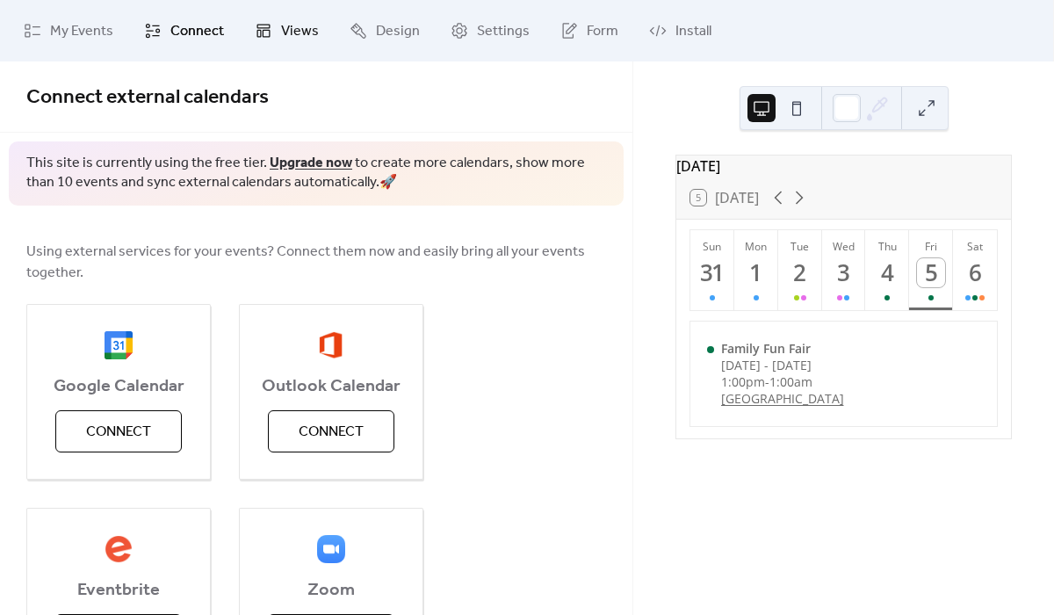
click at [286, 40] on span "Views" at bounding box center [300, 31] width 38 height 21
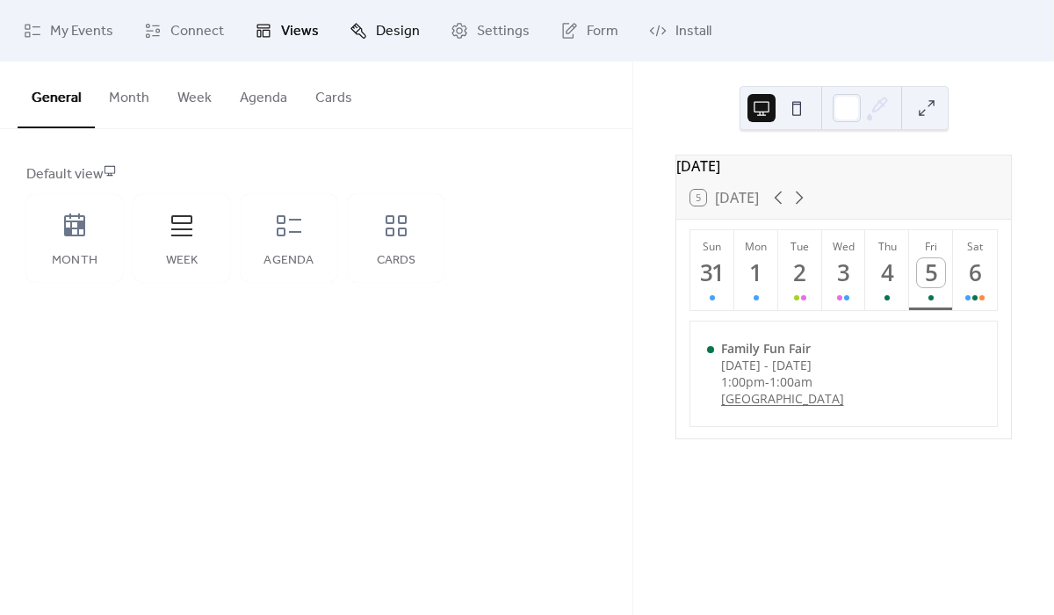
click at [389, 39] on span "Design" at bounding box center [398, 31] width 44 height 21
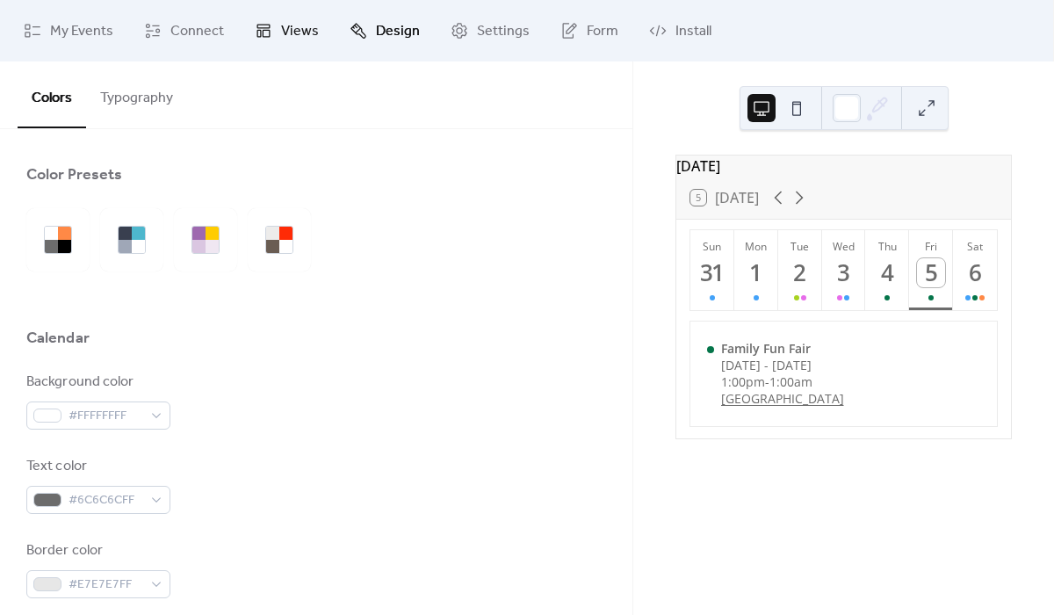
click at [322, 26] on link "Views" at bounding box center [287, 30] width 91 height 47
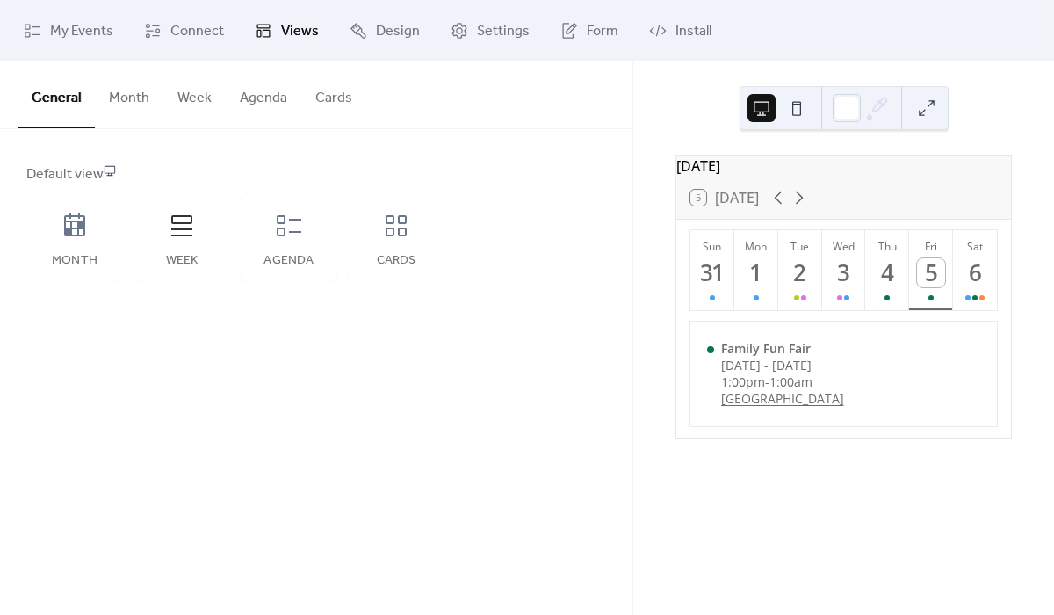
click at [133, 91] on button "Month" at bounding box center [129, 94] width 69 height 65
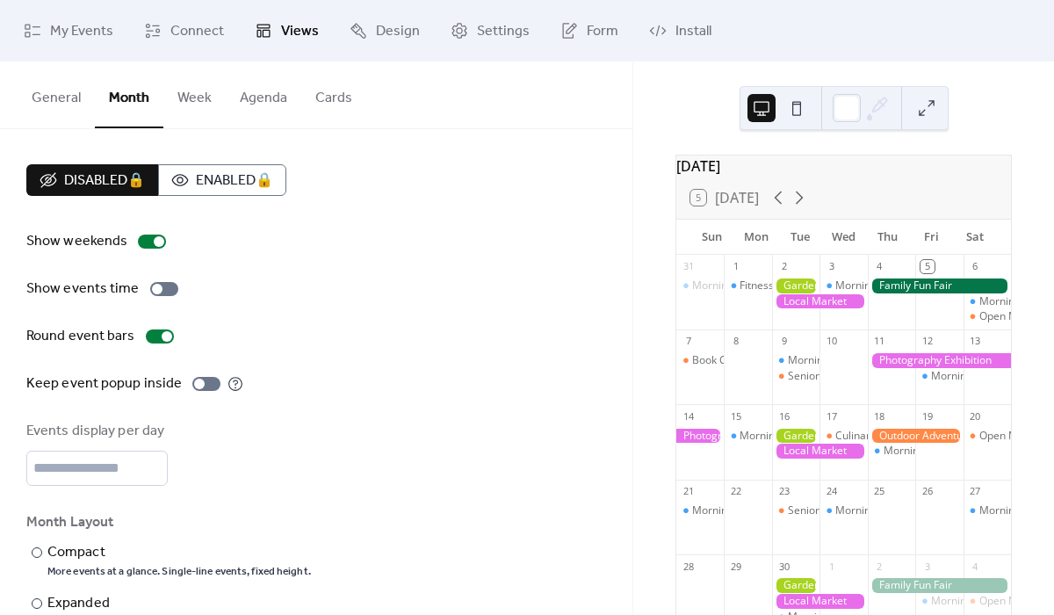
click at [193, 114] on button "Week" at bounding box center [194, 94] width 62 height 65
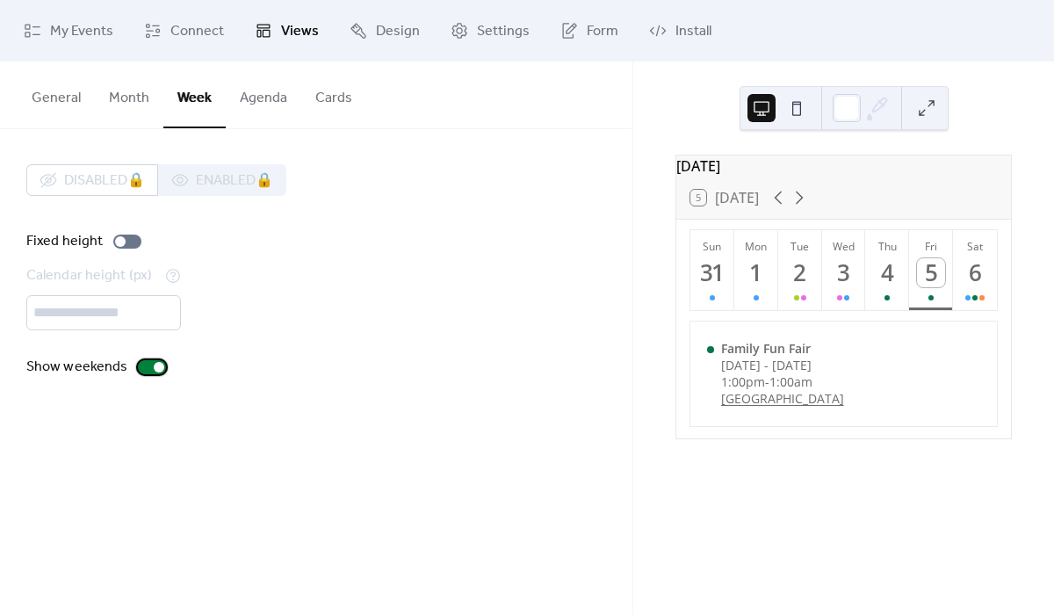
click at [151, 364] on div at bounding box center [152, 367] width 28 height 14
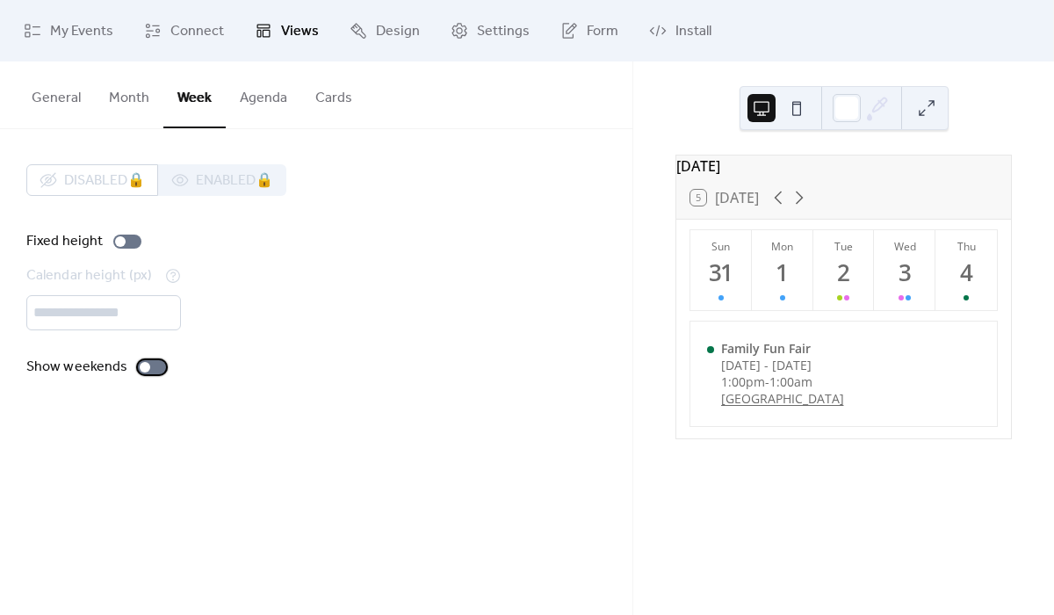
click at [151, 364] on div at bounding box center [152, 367] width 28 height 14
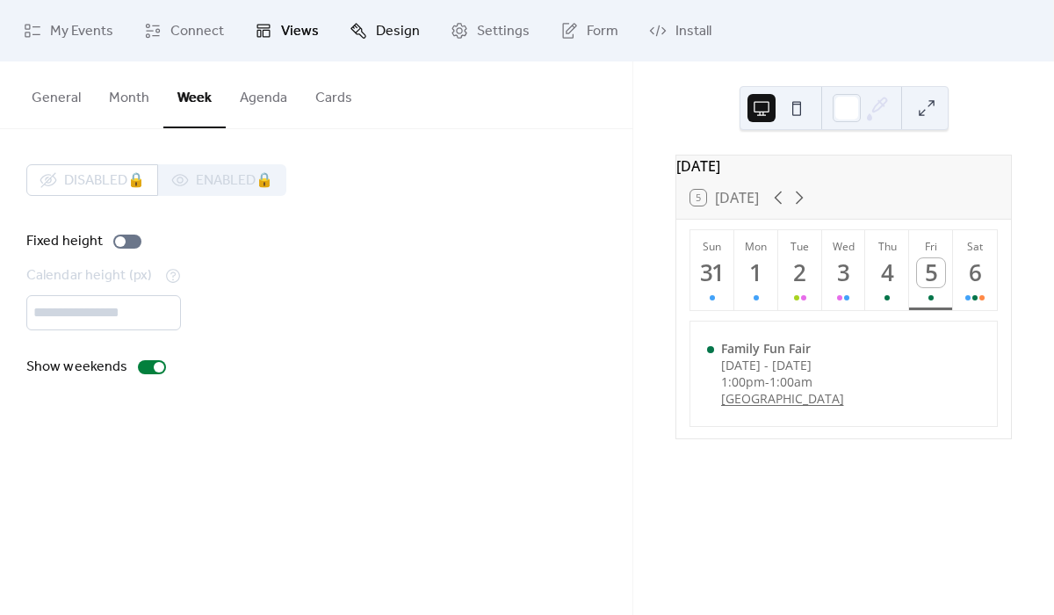
click at [410, 38] on span "Design" at bounding box center [398, 31] width 44 height 21
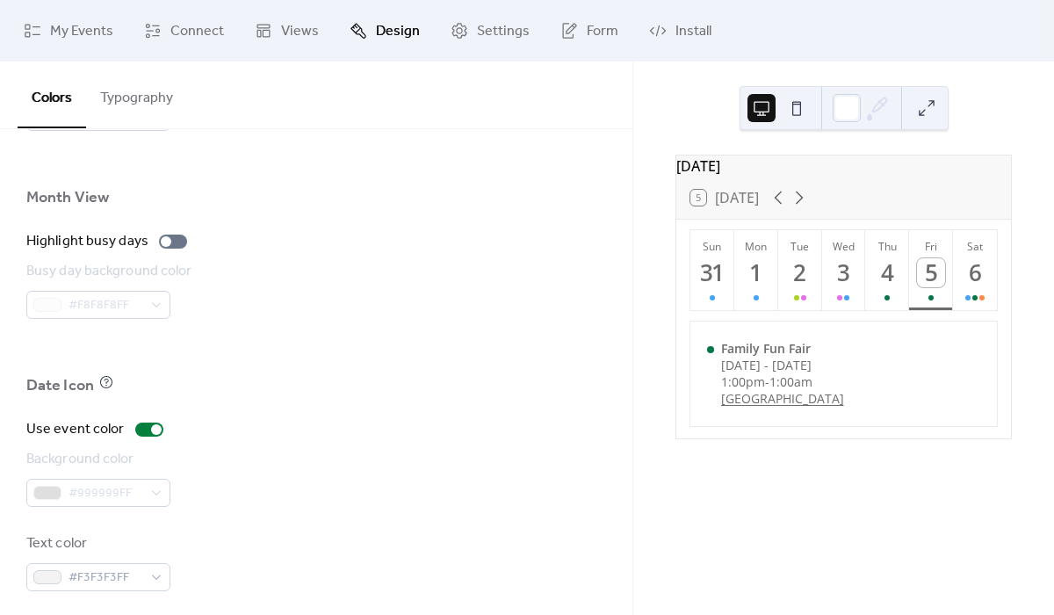
scroll to position [1217, 0]
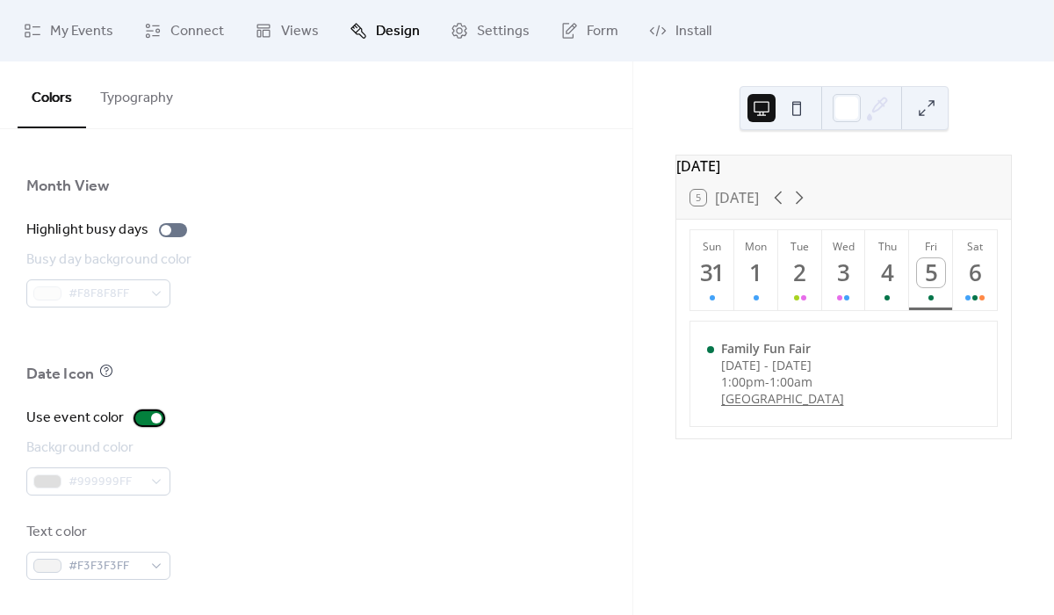
click at [147, 415] on div at bounding box center [149, 418] width 28 height 14
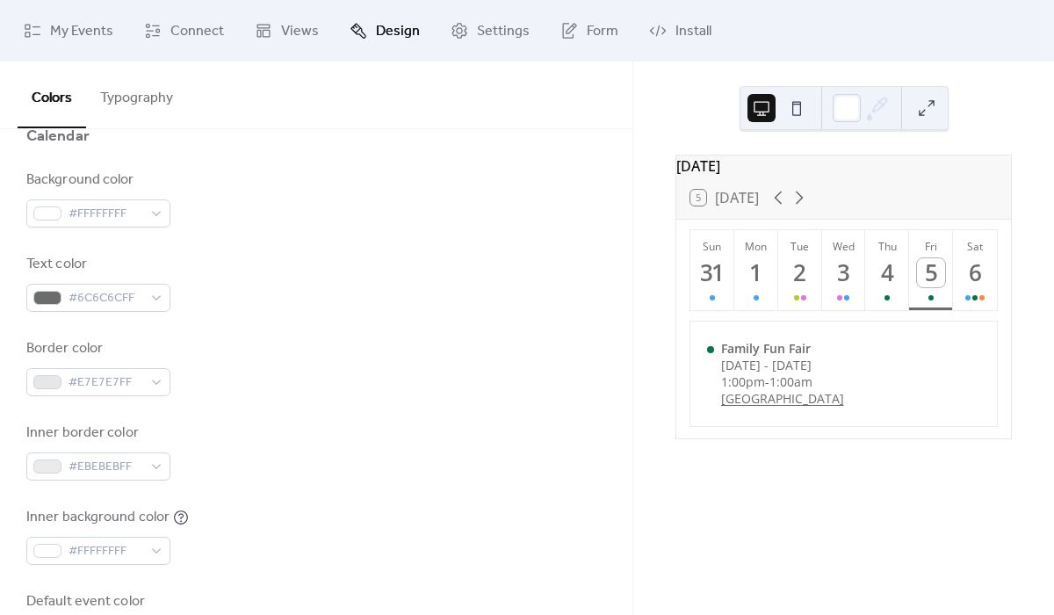
scroll to position [0, 0]
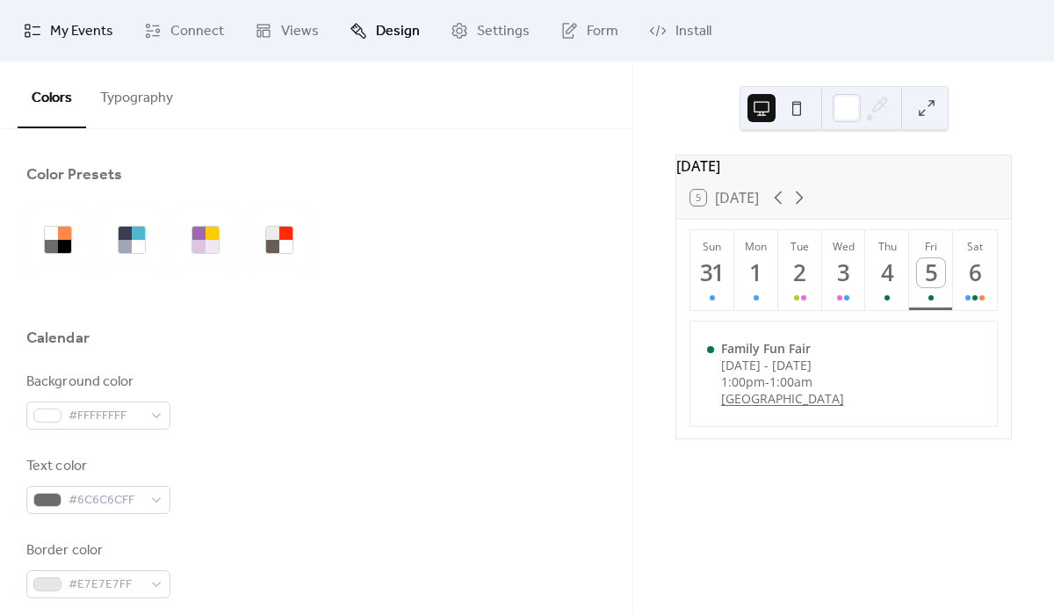
click at [106, 42] on span "My Events" at bounding box center [81, 31] width 63 height 21
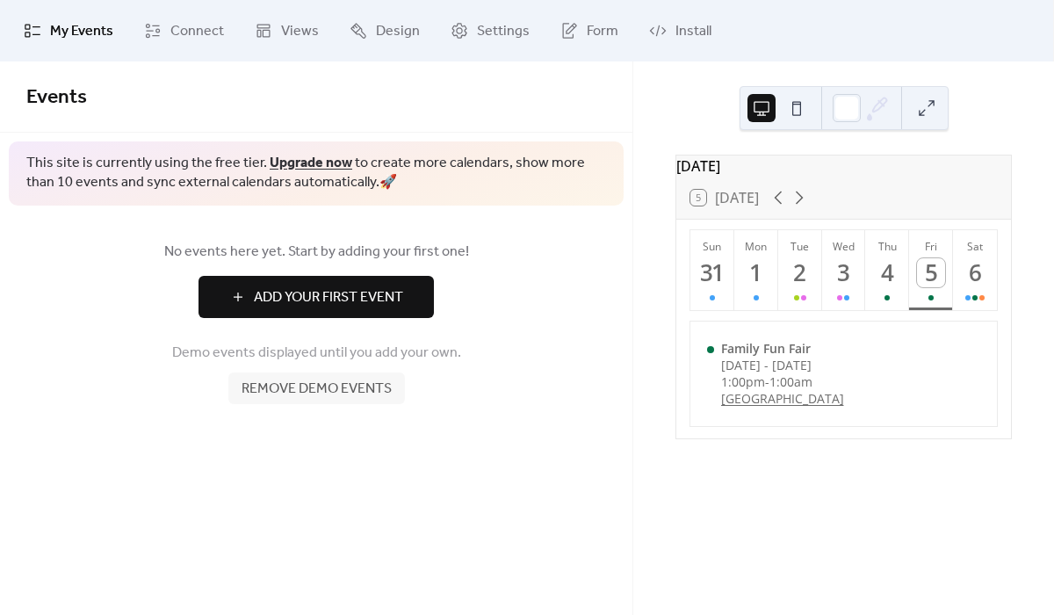
click at [237, 304] on button "Add Your First Event" at bounding box center [316, 297] width 235 height 42
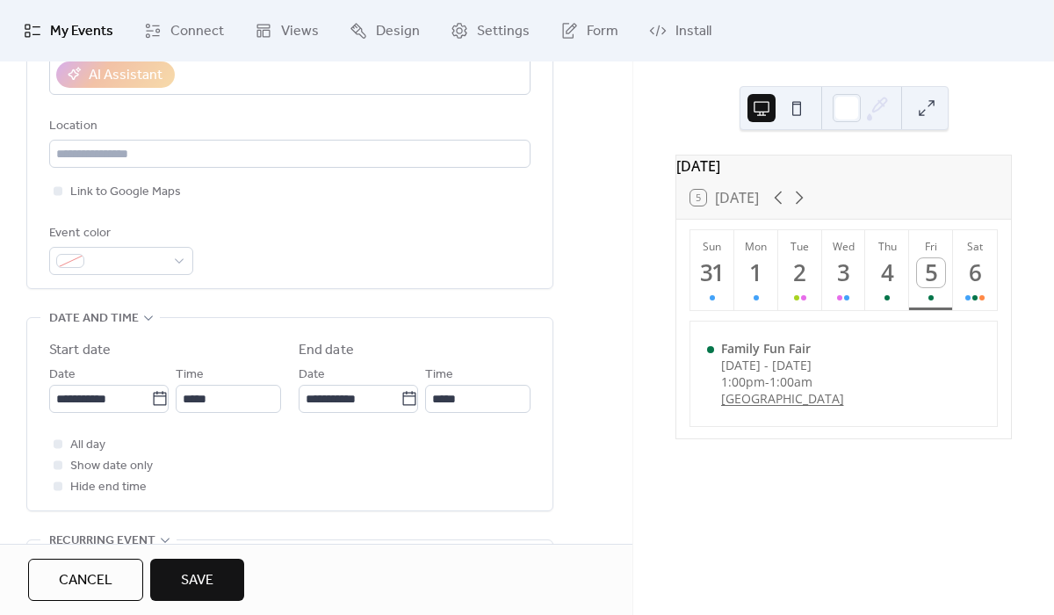
scroll to position [357, 0]
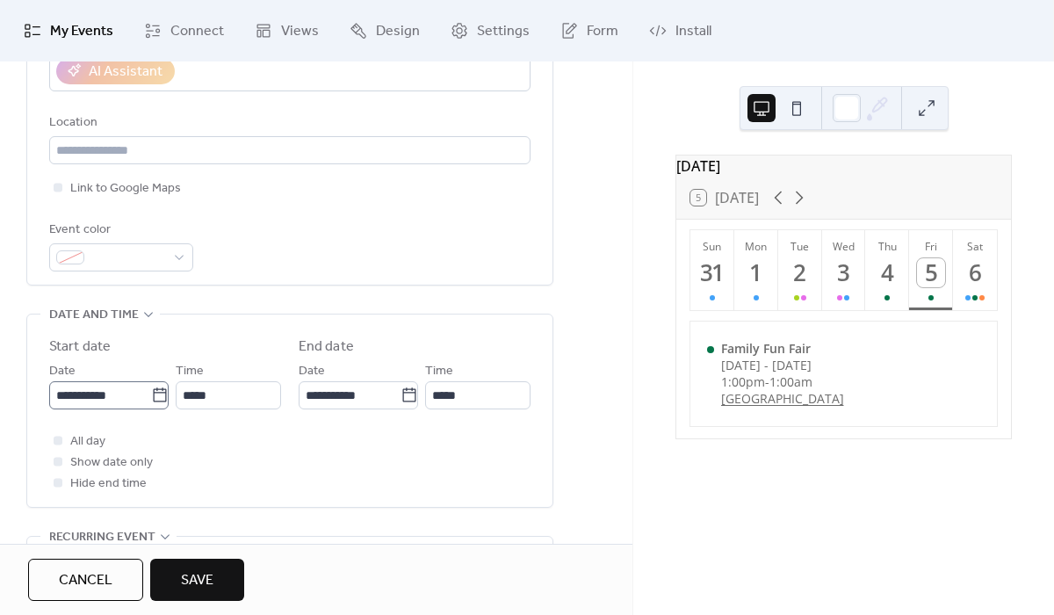
type input "***"
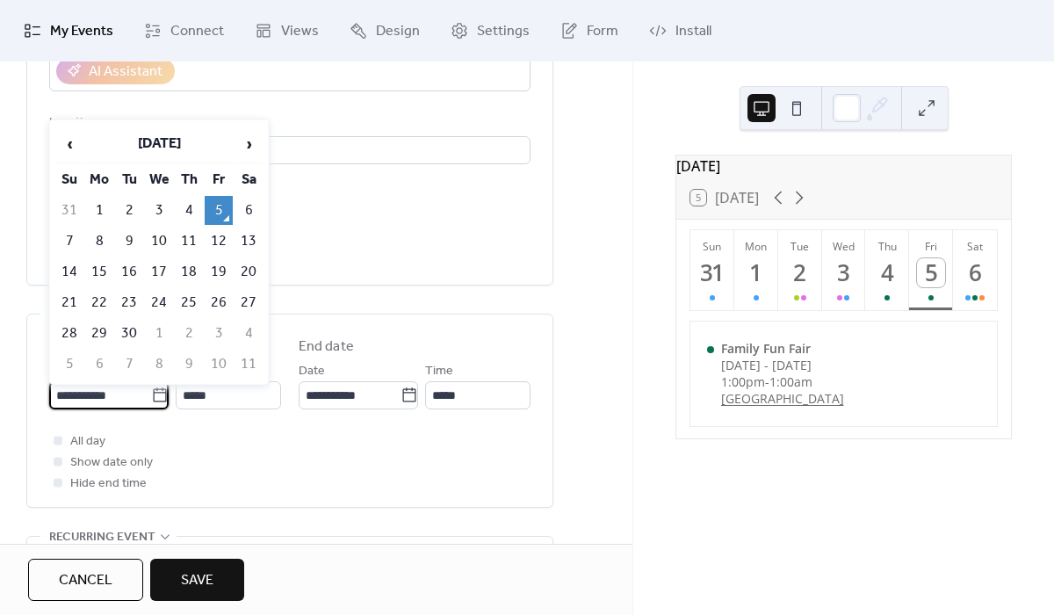
click at [105, 406] on input "**********" at bounding box center [100, 395] width 102 height 28
click at [126, 239] on td "9" at bounding box center [129, 241] width 28 height 29
type input "**********"
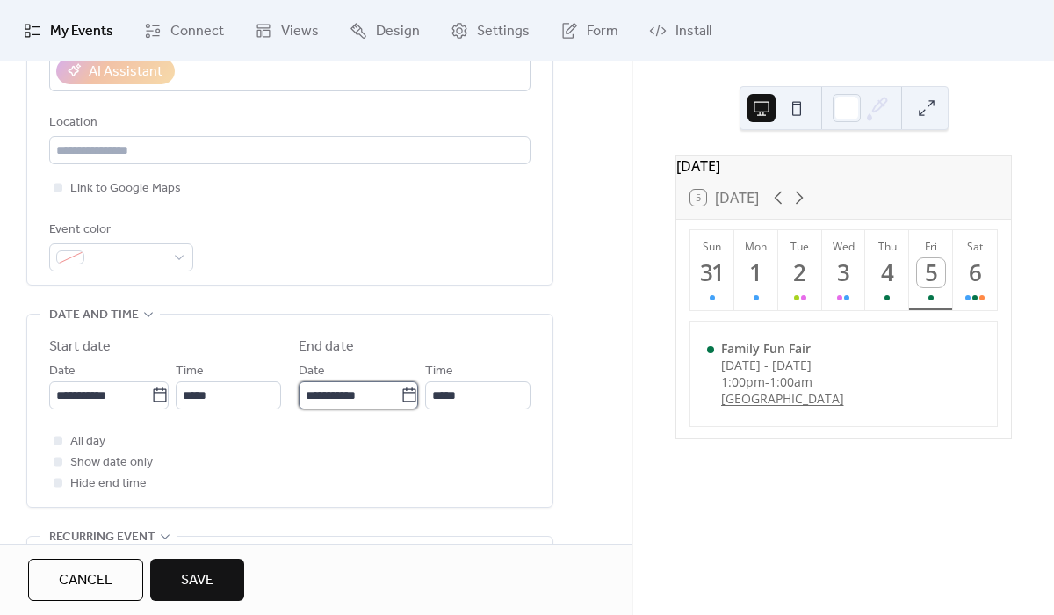
click at [359, 400] on input "**********" at bounding box center [350, 395] width 102 height 28
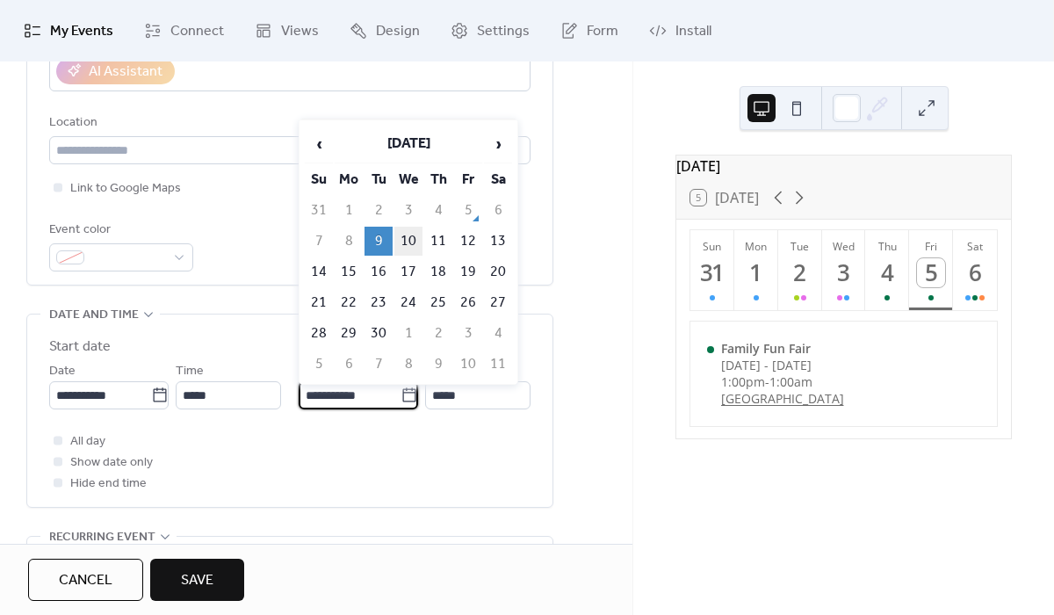
click at [407, 235] on td "10" at bounding box center [409, 241] width 28 height 29
type input "**********"
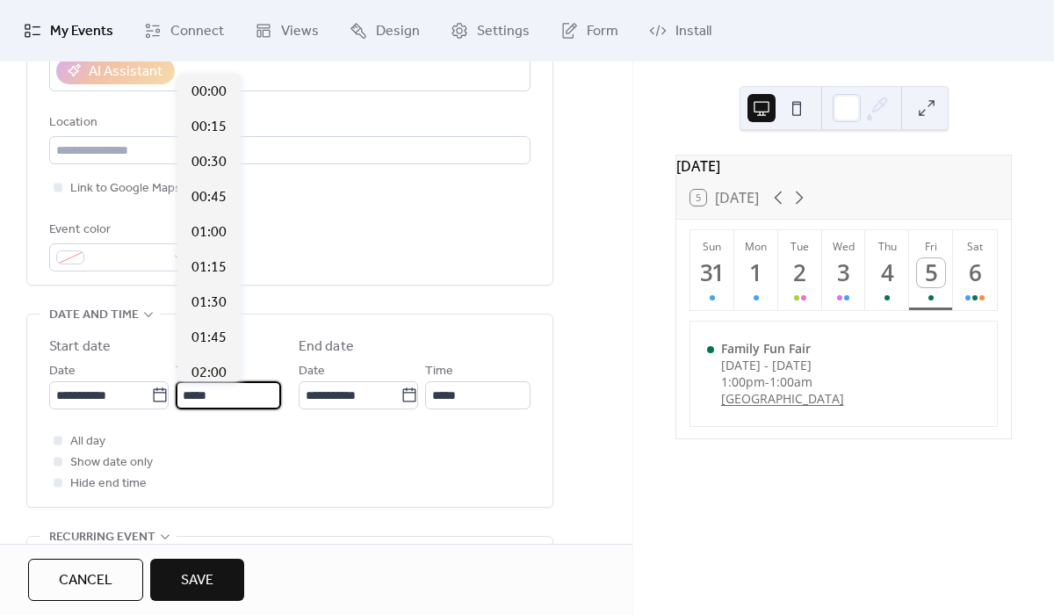
click at [256, 386] on input "*****" at bounding box center [228, 395] width 105 height 28
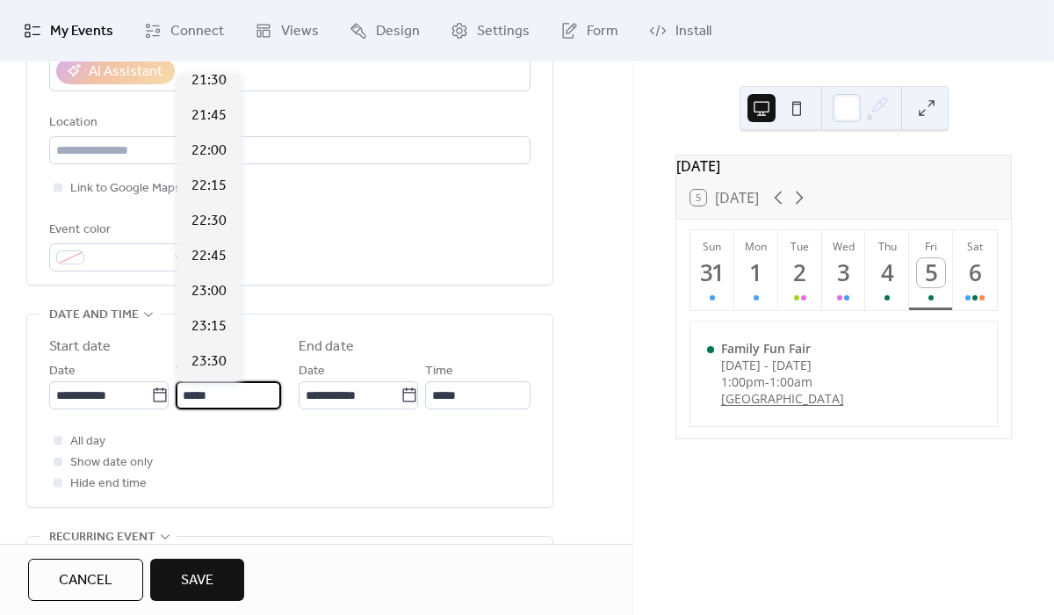
scroll to position [3043, 0]
click at [84, 441] on span "All day" at bounding box center [87, 441] width 35 height 21
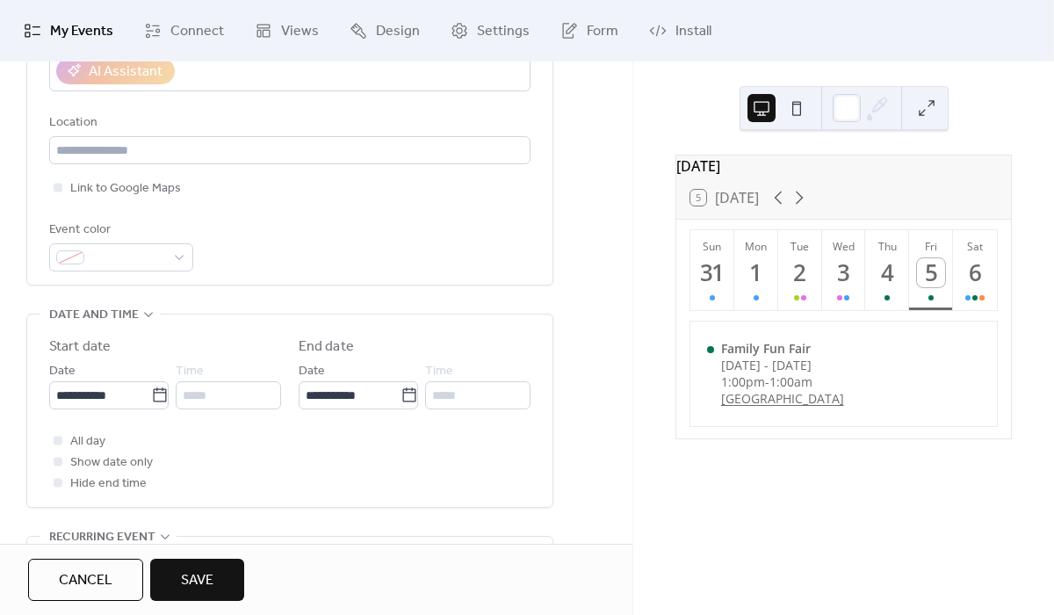
click at [195, 588] on span "Save" at bounding box center [197, 580] width 33 height 21
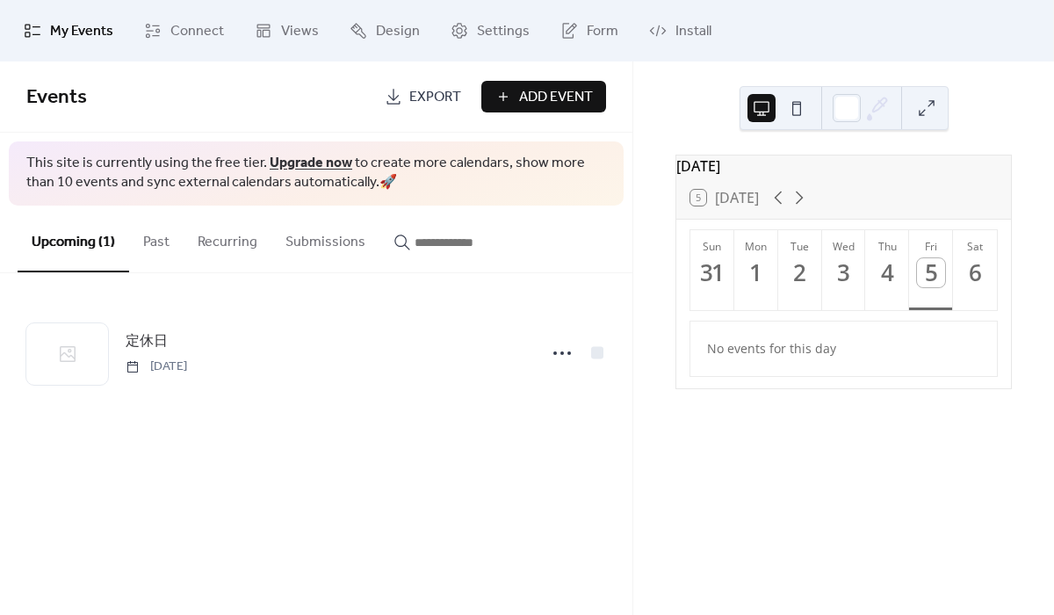
click at [793, 219] on div "5 [DATE]" at bounding box center [844, 198] width 335 height 42
click at [803, 203] on icon at bounding box center [799, 197] width 21 height 21
click at [798, 301] on div at bounding box center [800, 297] width 5 height 5
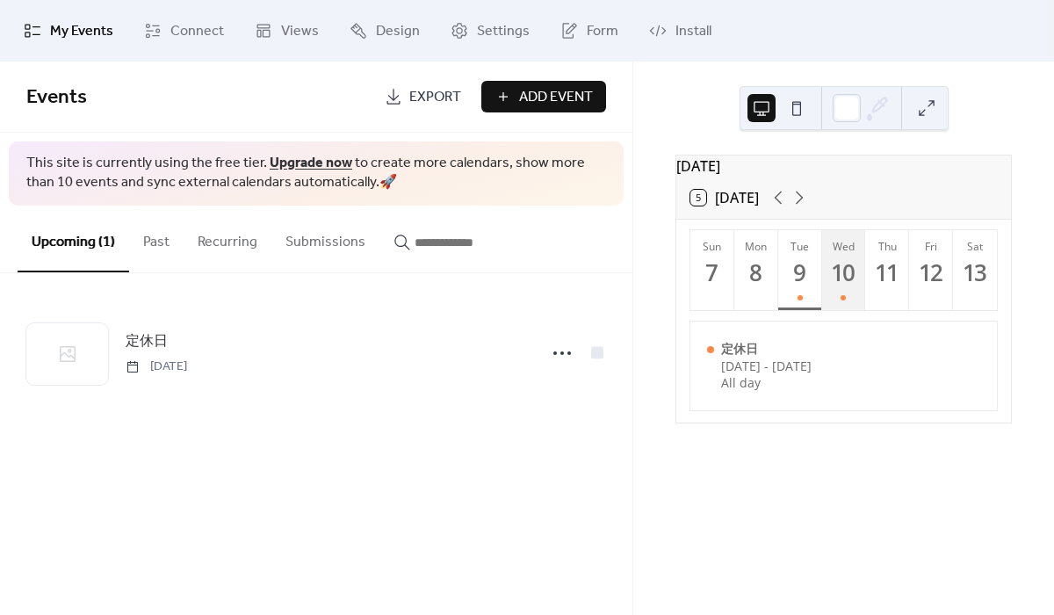
click at [836, 301] on button "Wed 10" at bounding box center [844, 270] width 44 height 80
click at [806, 307] on button "Tue 9" at bounding box center [801, 270] width 44 height 80
click at [838, 271] on div "10" at bounding box center [843, 272] width 29 height 29
click at [802, 286] on div "9" at bounding box center [800, 272] width 29 height 29
click at [475, 58] on div "My Events Connect Views Design Settings Form Install" at bounding box center [527, 31] width 1054 height 62
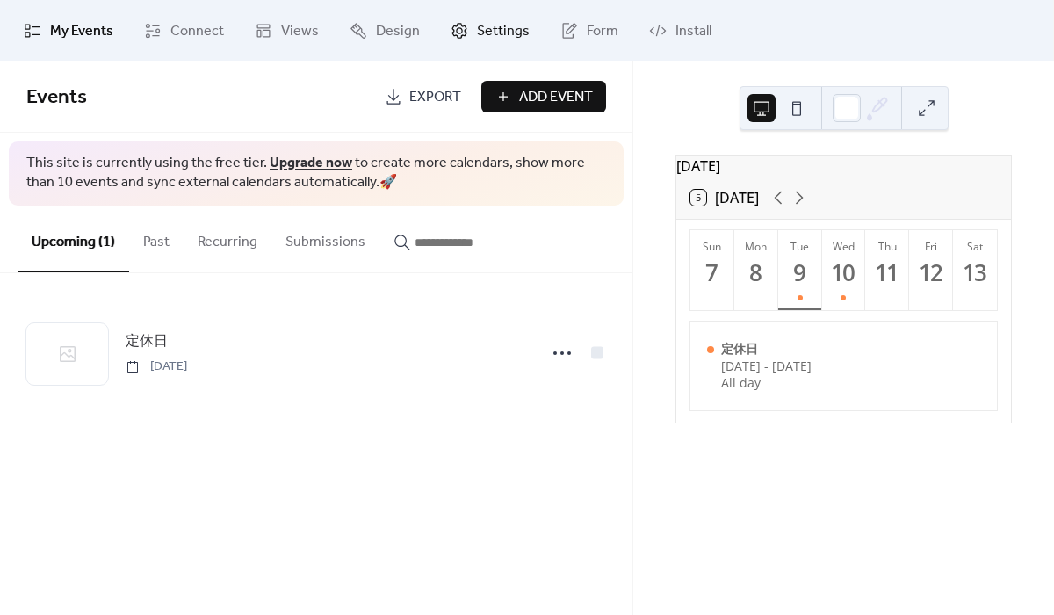
click at [482, 40] on span "Settings" at bounding box center [503, 31] width 53 height 21
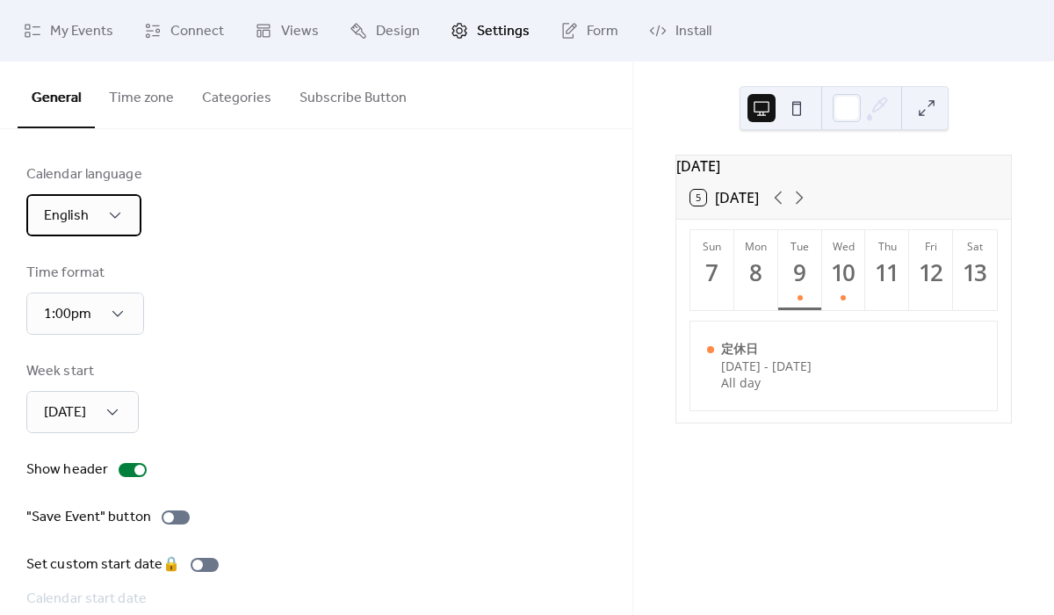
click at [79, 209] on span "English" at bounding box center [66, 215] width 45 height 27
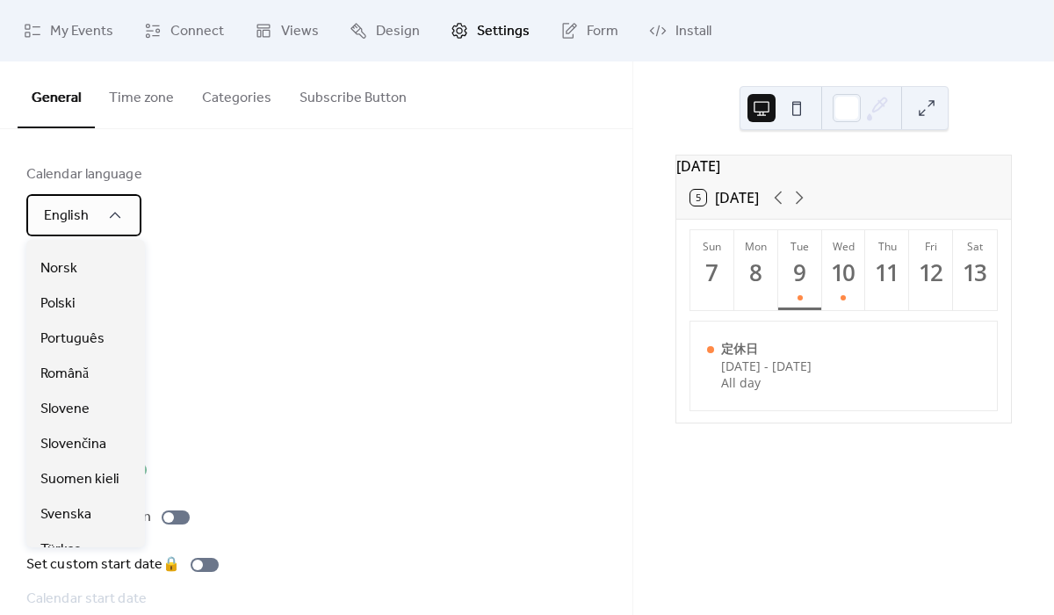
scroll to position [993, 0]
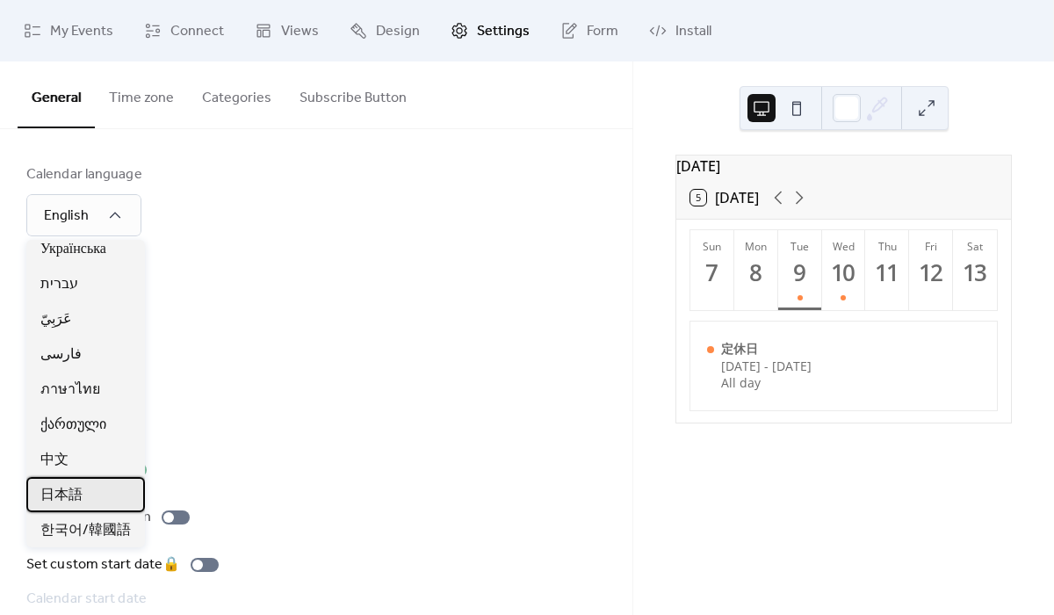
click at [79, 492] on span "日本語" at bounding box center [61, 495] width 42 height 21
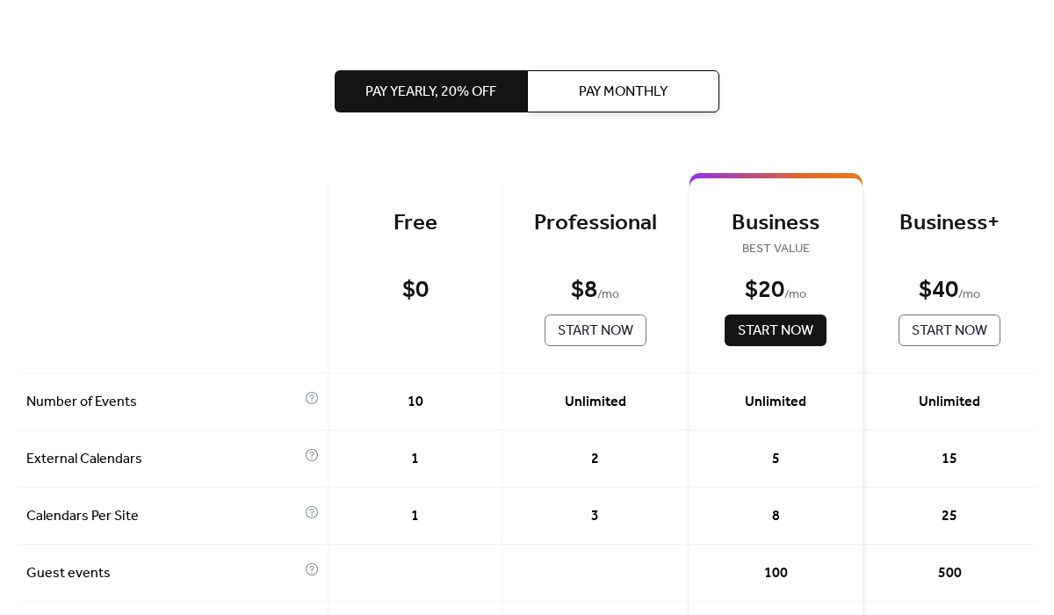
click at [598, 105] on button "Pay Monthly" at bounding box center [623, 91] width 192 height 42
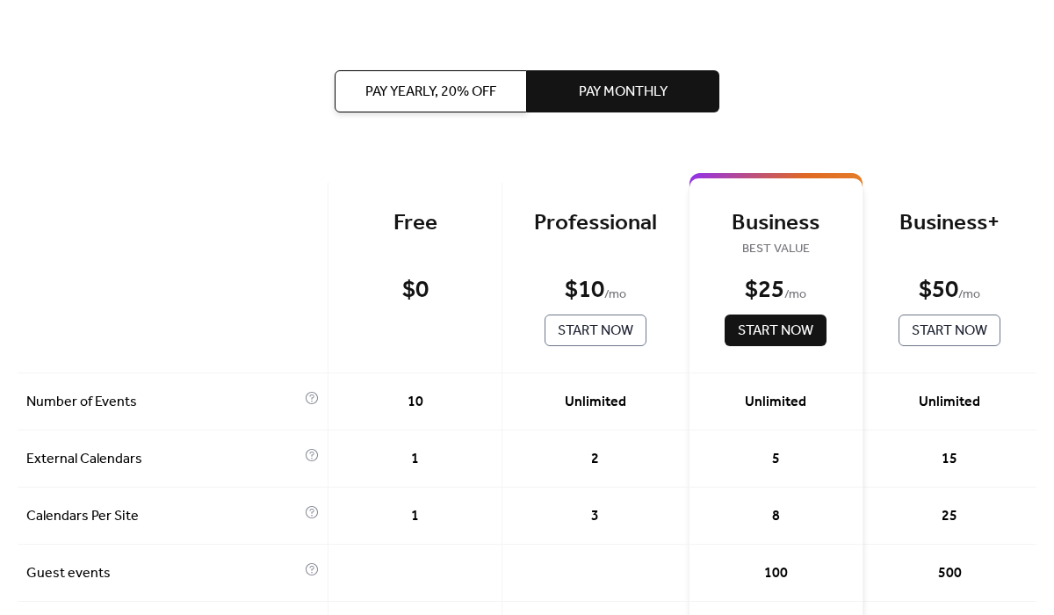
click at [496, 100] on button "Pay Yearly, 20% off" at bounding box center [431, 91] width 192 height 42
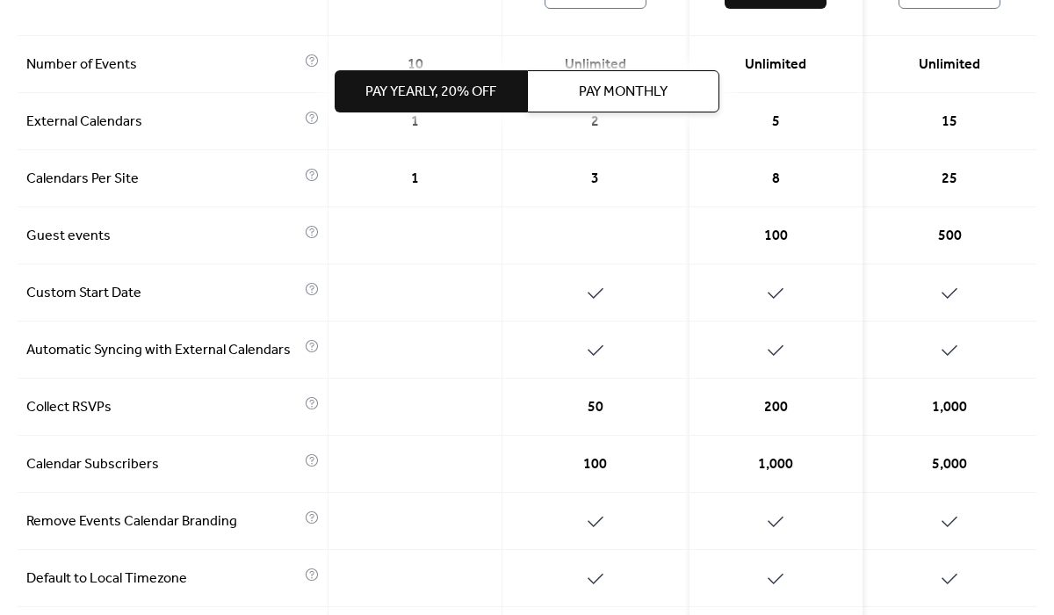
scroll to position [377, 0]
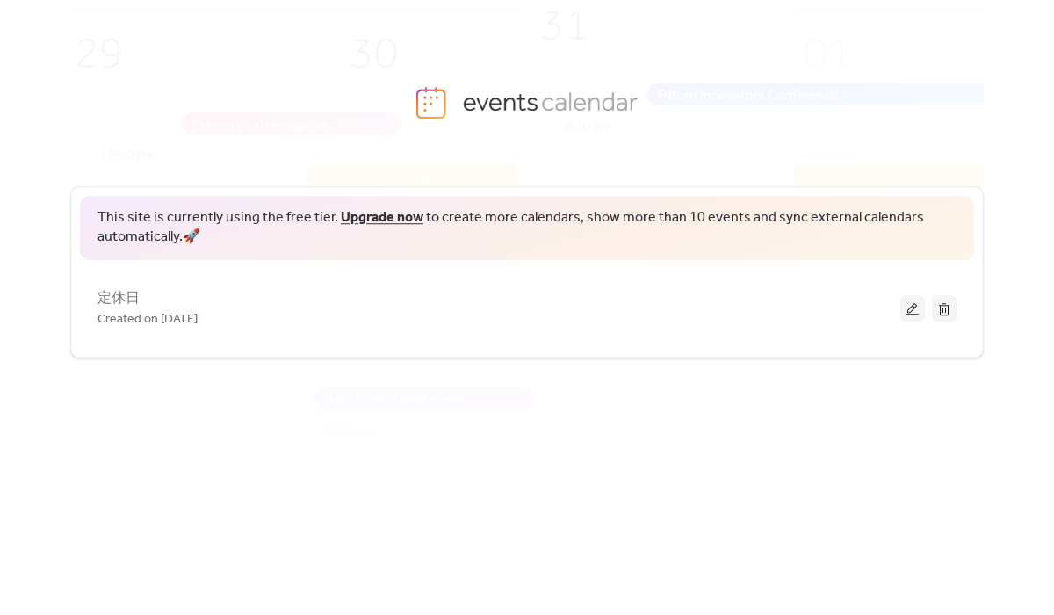
click at [450, 221] on span "This site is currently using the free tier. Upgrade now to create more calendar…" at bounding box center [527, 228] width 859 height 40
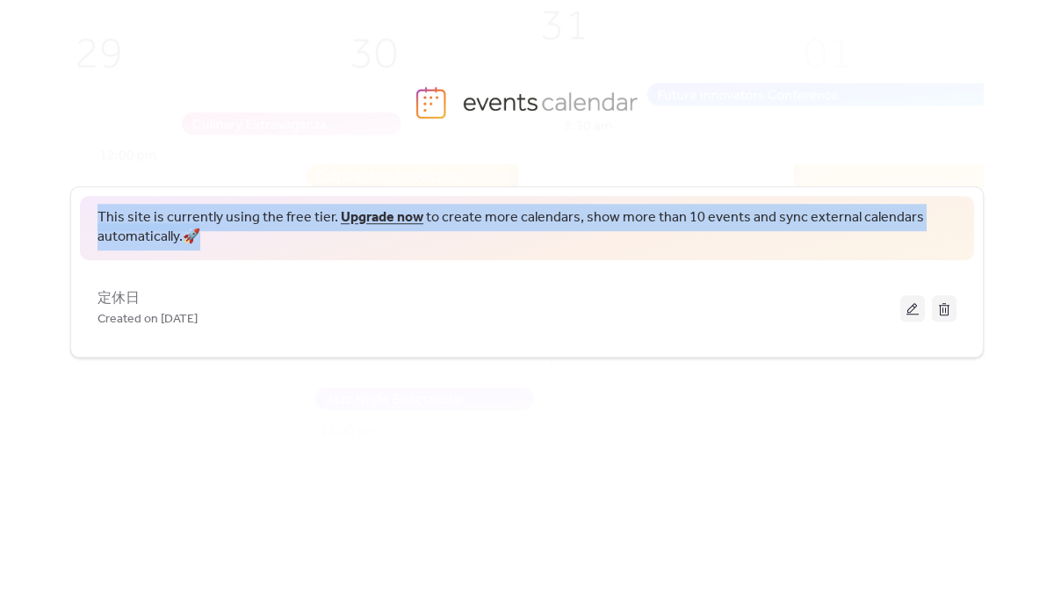
drag, startPoint x: 91, startPoint y: 216, endPoint x: 230, endPoint y: 241, distance: 141.0
click at [230, 241] on div "This site is currently using the free tier. Upgrade now to create more calendar…" at bounding box center [527, 228] width 895 height 64
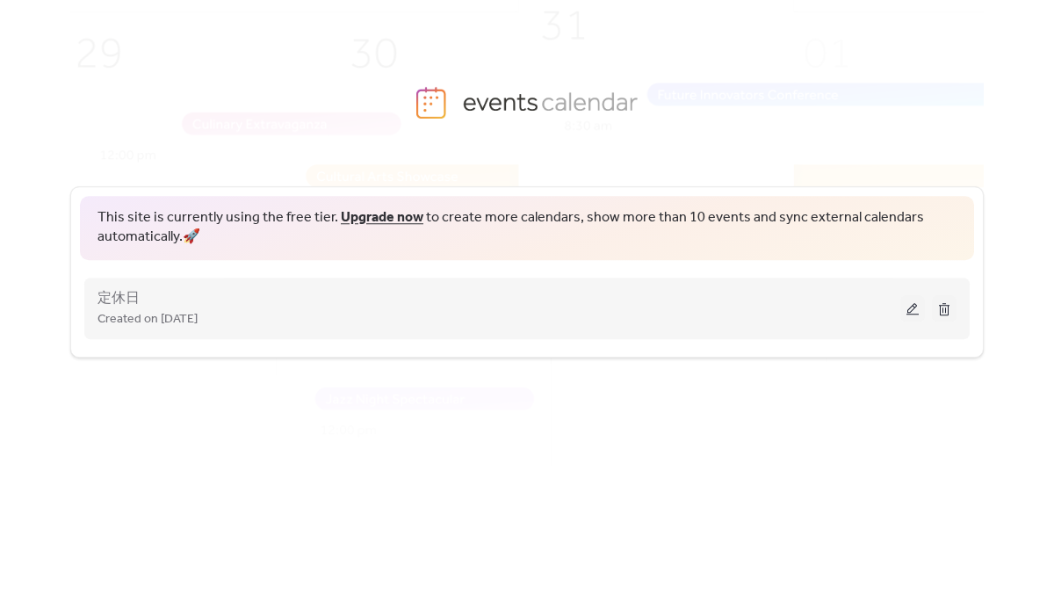
click at [305, 323] on div "Created on [DATE]" at bounding box center [499, 318] width 803 height 21
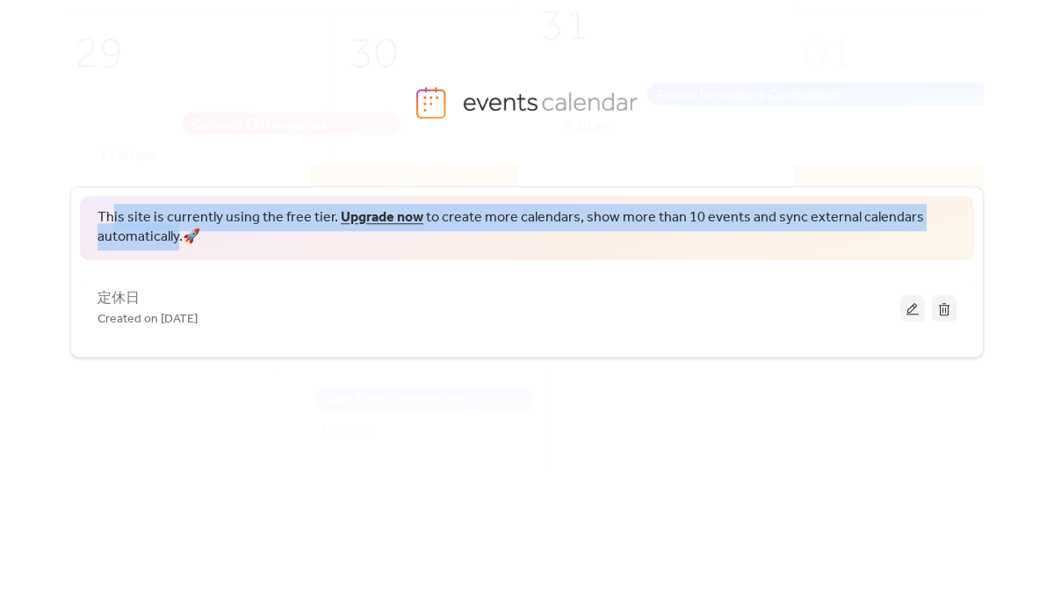
drag, startPoint x: 180, startPoint y: 237, endPoint x: 112, endPoint y: 204, distance: 76.2
click at [112, 208] on span "This site is currently using the free tier. Upgrade now to create more calendar…" at bounding box center [527, 228] width 859 height 40
click at [95, 233] on div "This site is currently using the free tier. Upgrade now to create more calendar…" at bounding box center [527, 228] width 895 height 64
drag, startPoint x: 95, startPoint y: 221, endPoint x: 180, endPoint y: 239, distance: 87.2
click at [180, 239] on div "This site is currently using the free tier. Upgrade now to create more calendar…" at bounding box center [527, 228] width 895 height 64
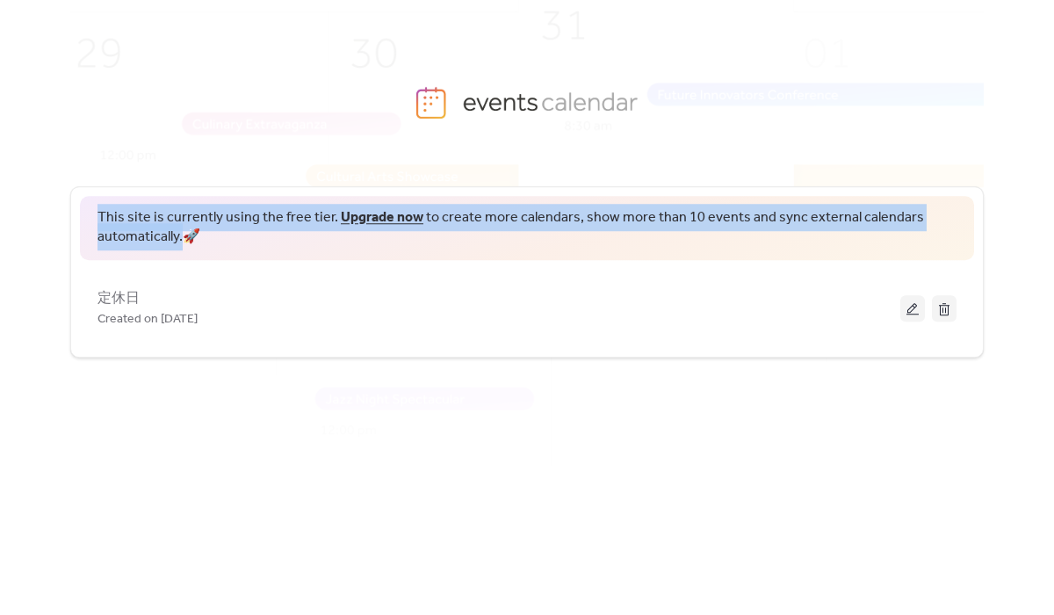
copy span "This site is currently using the free tier. Upgrade now to create more calendar…"
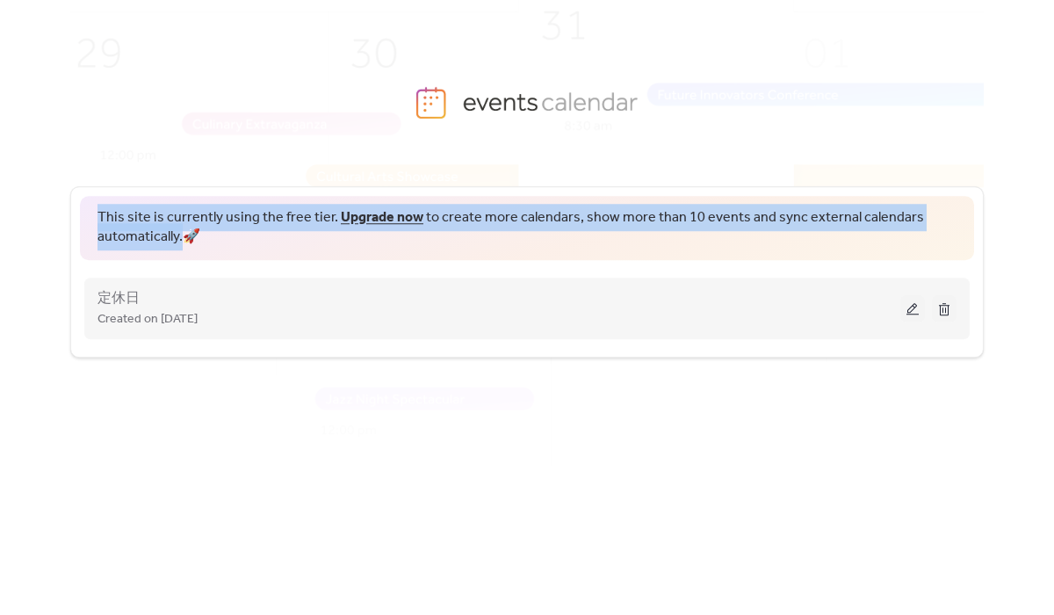
click at [915, 309] on button at bounding box center [913, 308] width 25 height 26
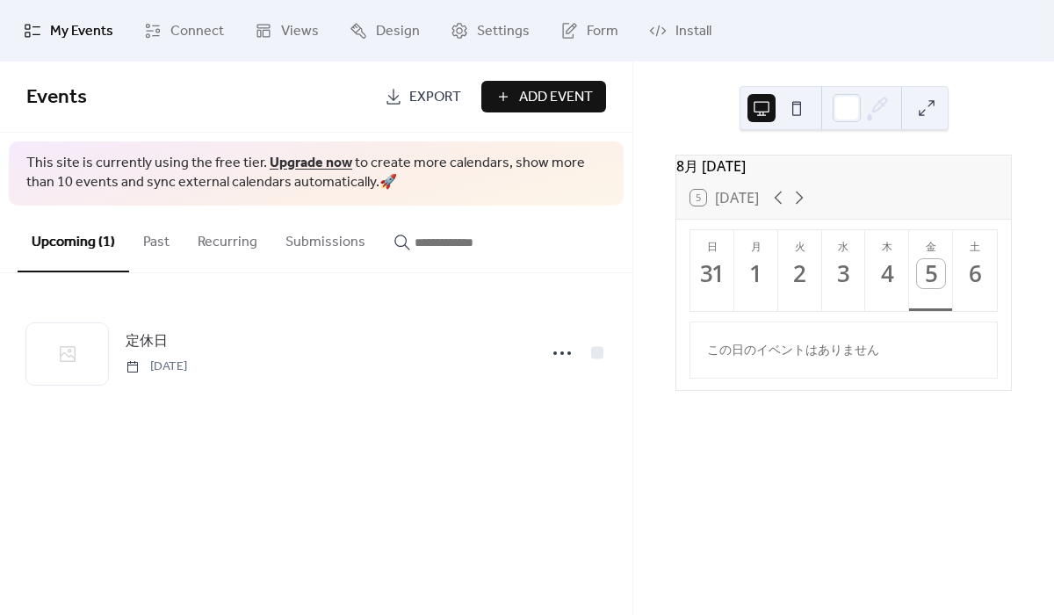
click at [147, 235] on button "Past" at bounding box center [156, 238] width 54 height 65
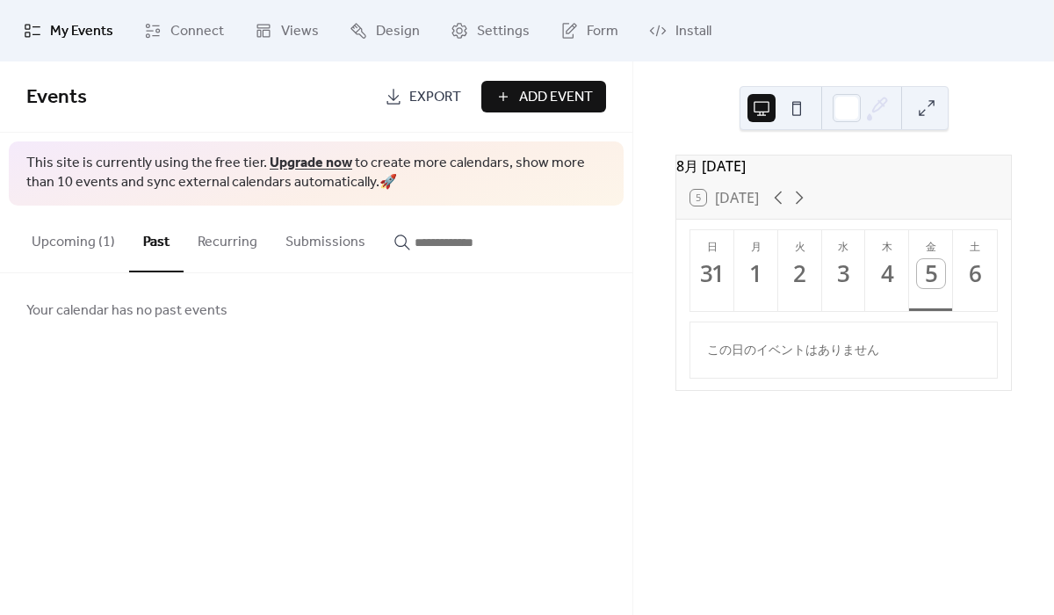
click at [104, 246] on button "Upcoming (1)" at bounding box center [74, 238] width 112 height 65
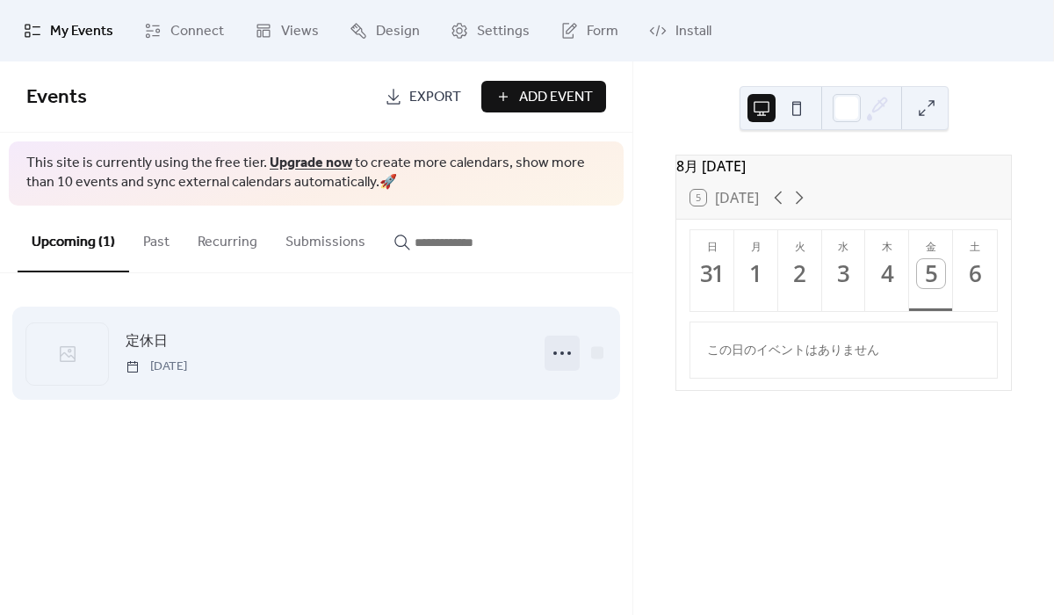
click at [566, 344] on icon at bounding box center [562, 353] width 28 height 28
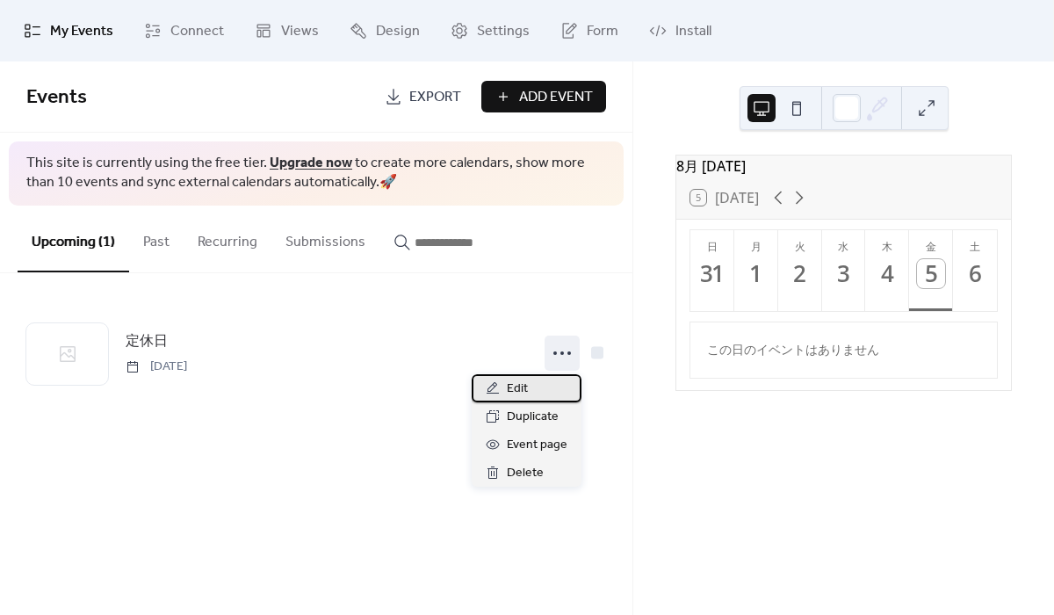
click at [535, 380] on div "Edit" at bounding box center [527, 388] width 110 height 28
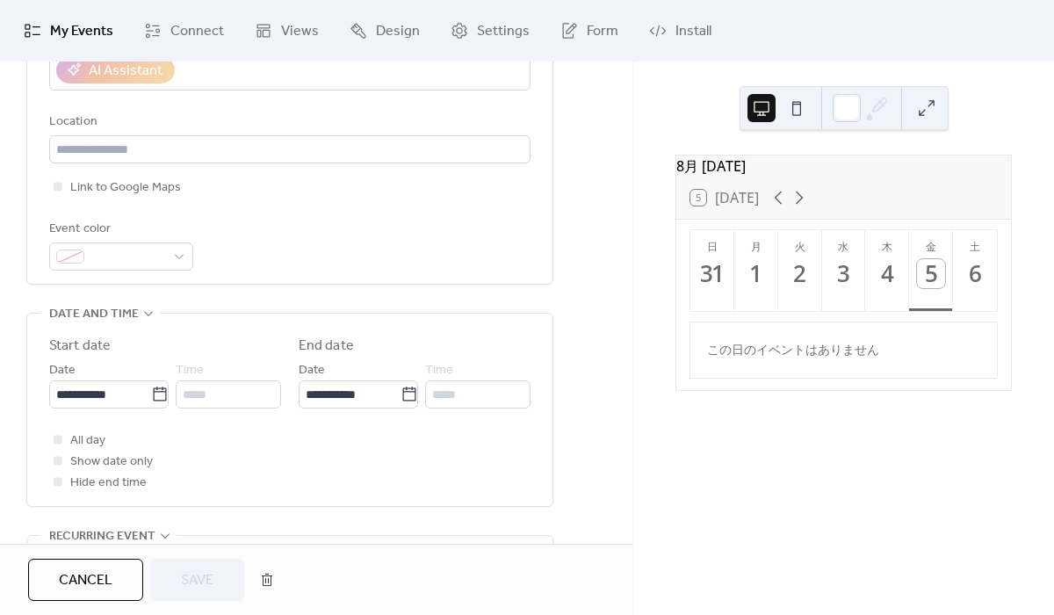
scroll to position [425, 0]
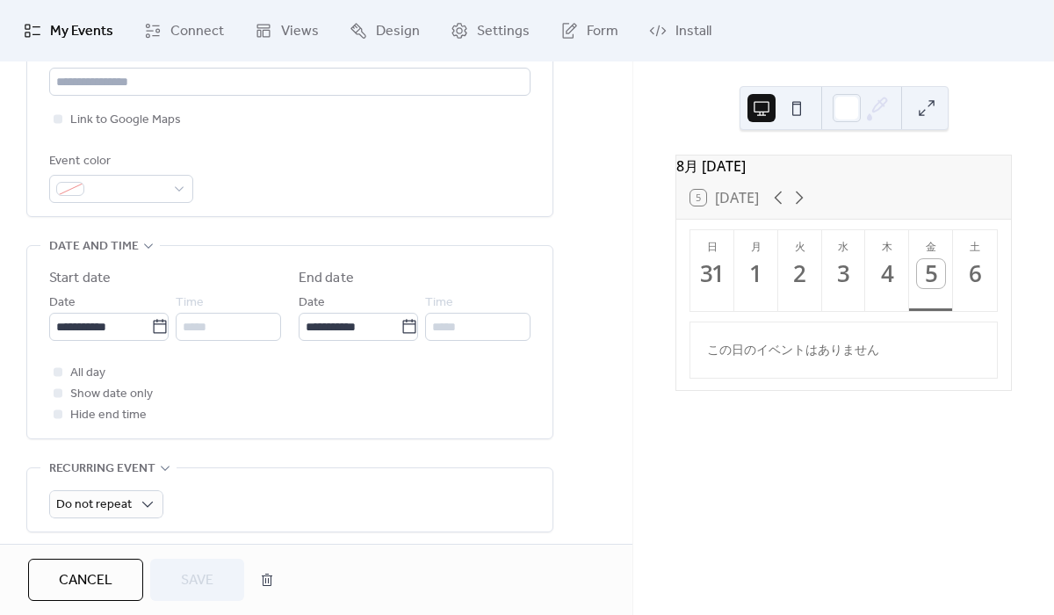
click at [98, 591] on span "Cancel" at bounding box center [86, 580] width 54 height 21
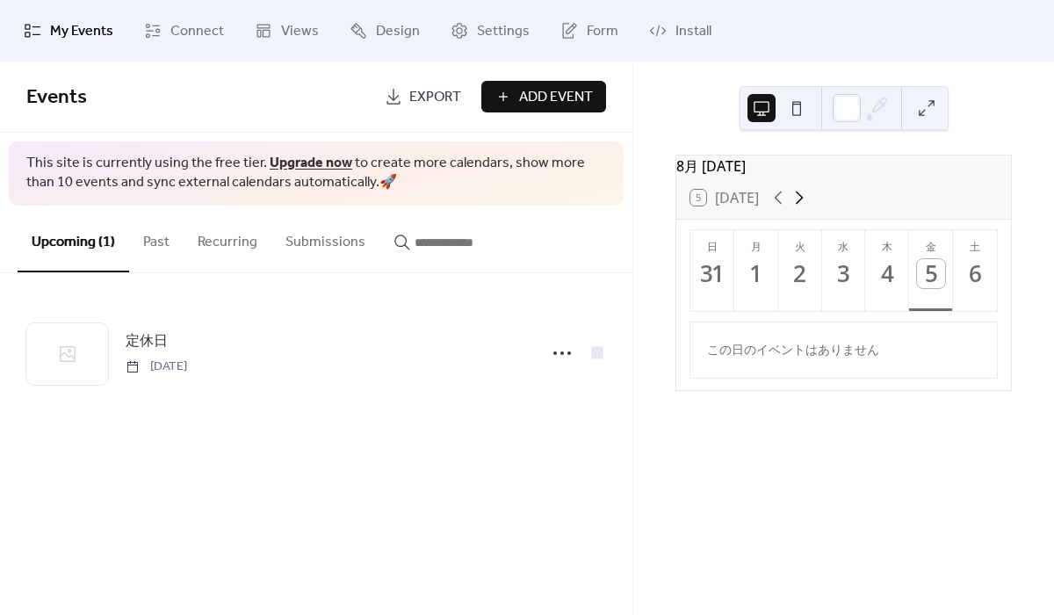
click at [789, 206] on icon at bounding box center [799, 197] width 21 height 21
click at [748, 208] on button "5 [DATE]" at bounding box center [725, 197] width 81 height 25
click at [768, 208] on icon at bounding box center [778, 197] width 21 height 21
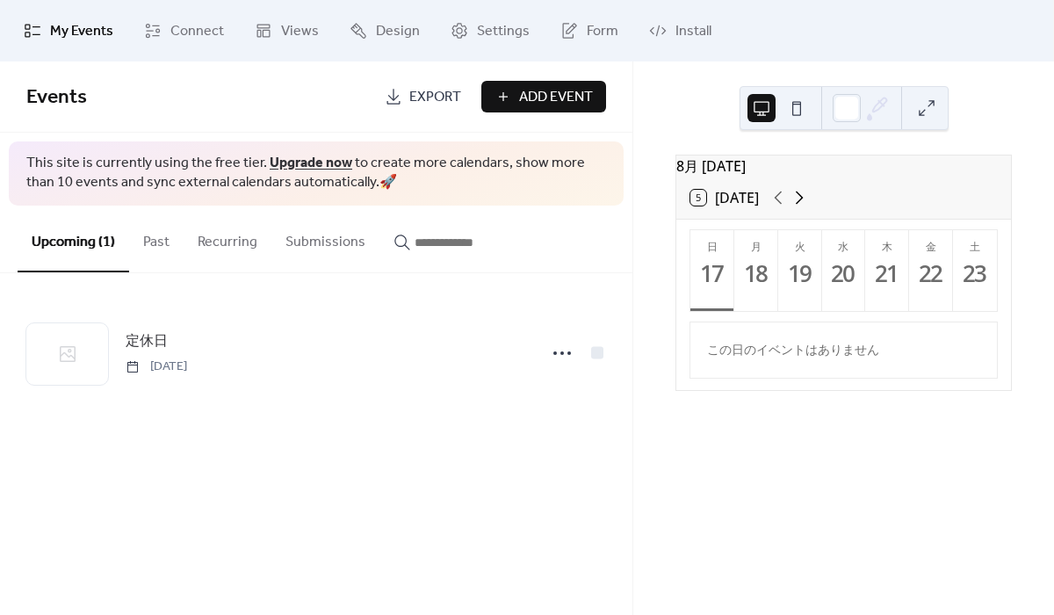
click at [789, 208] on icon at bounding box center [799, 197] width 21 height 21
click at [791, 271] on div "9" at bounding box center [800, 273] width 29 height 29
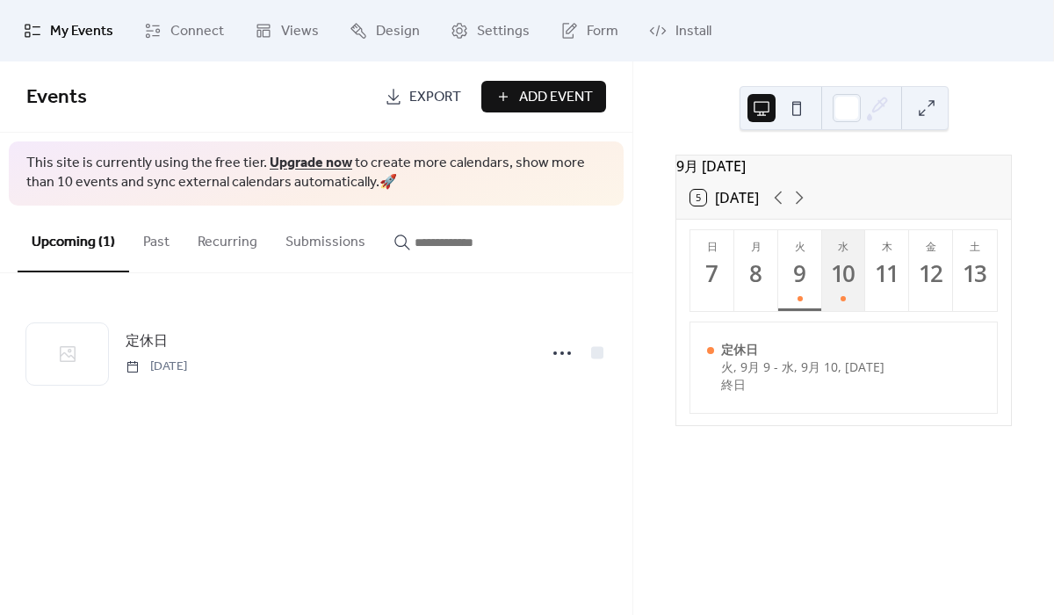
click at [826, 272] on button "水 10" at bounding box center [844, 270] width 44 height 81
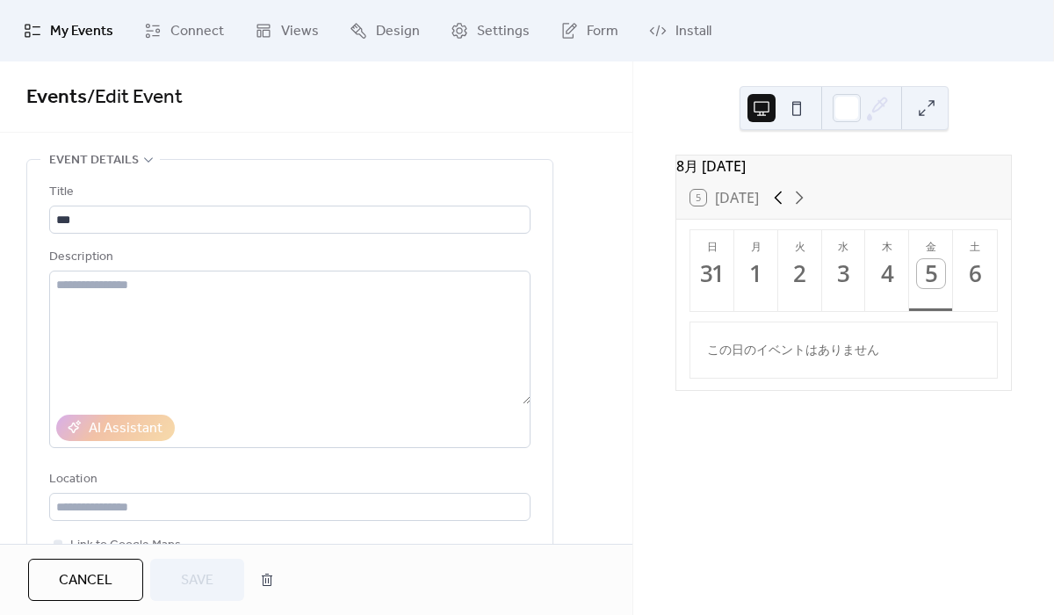
click at [771, 207] on icon at bounding box center [778, 197] width 21 height 21
click at [789, 207] on icon at bounding box center [799, 197] width 21 height 21
click at [797, 268] on div "9" at bounding box center [800, 273] width 29 height 29
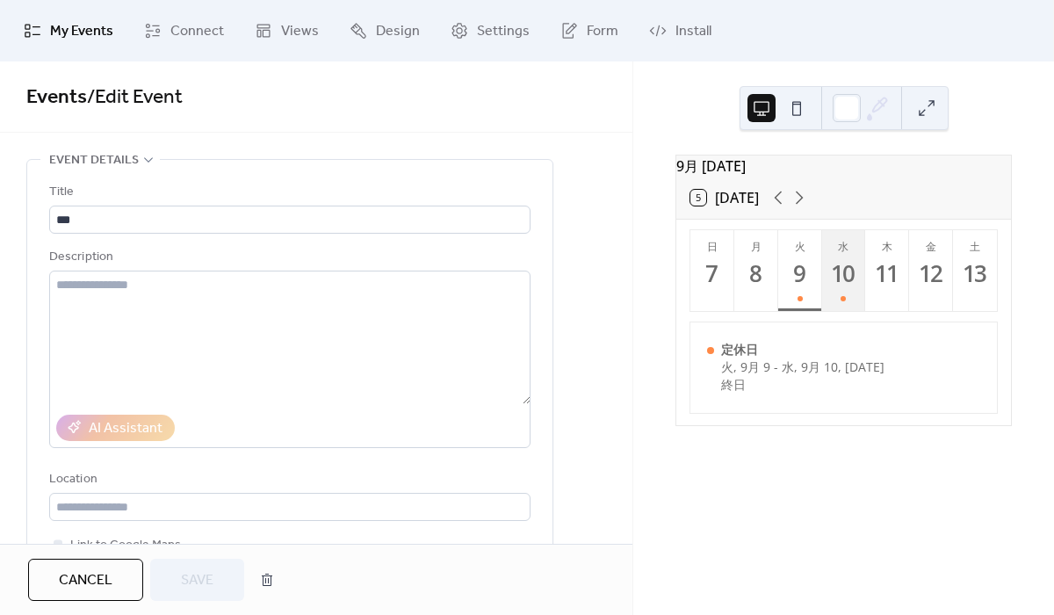
click at [832, 272] on div "10" at bounding box center [843, 273] width 29 height 29
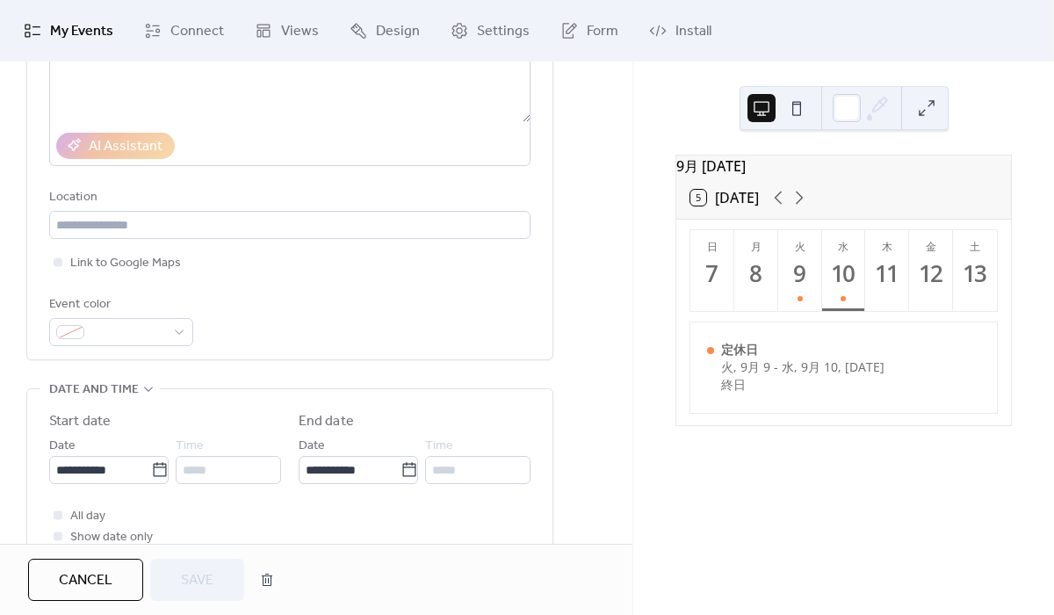
scroll to position [359, 0]
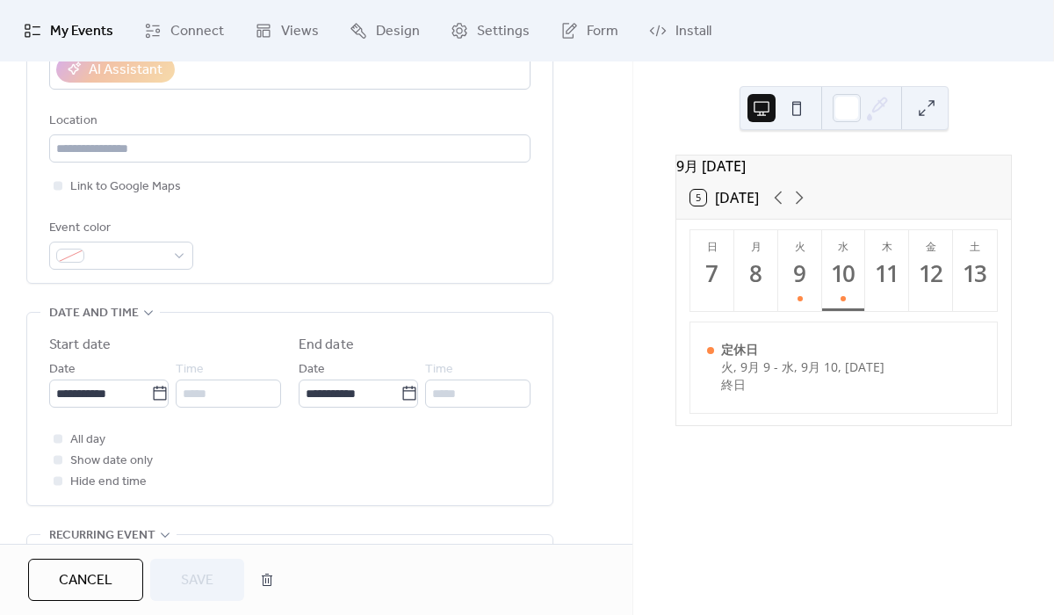
click at [111, 570] on span "Cancel" at bounding box center [86, 580] width 54 height 21
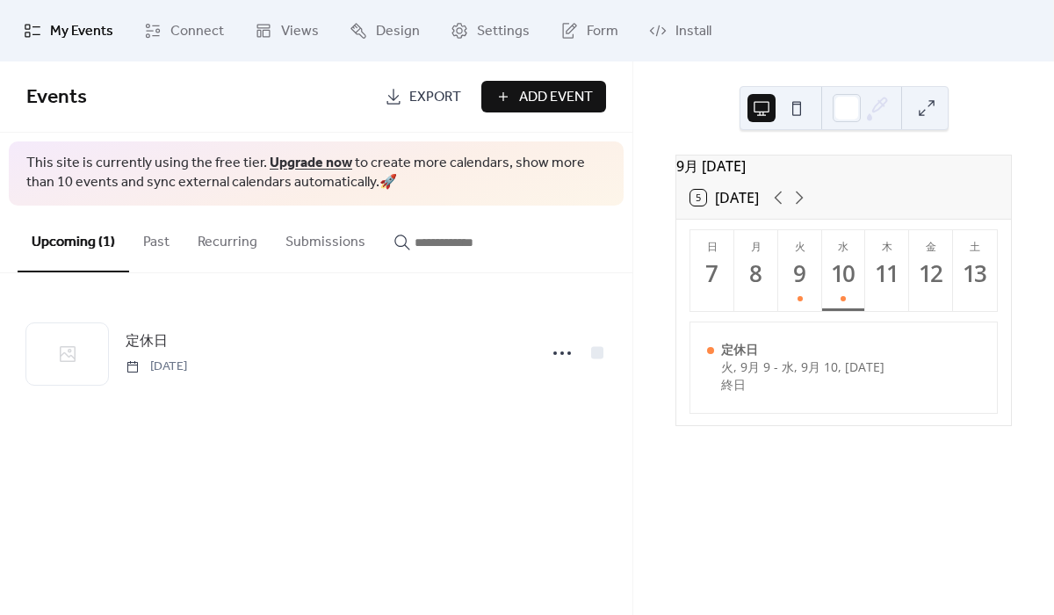
click at [445, 91] on span "Export" at bounding box center [435, 97] width 52 height 21
